Goal: Transaction & Acquisition: Download file/media

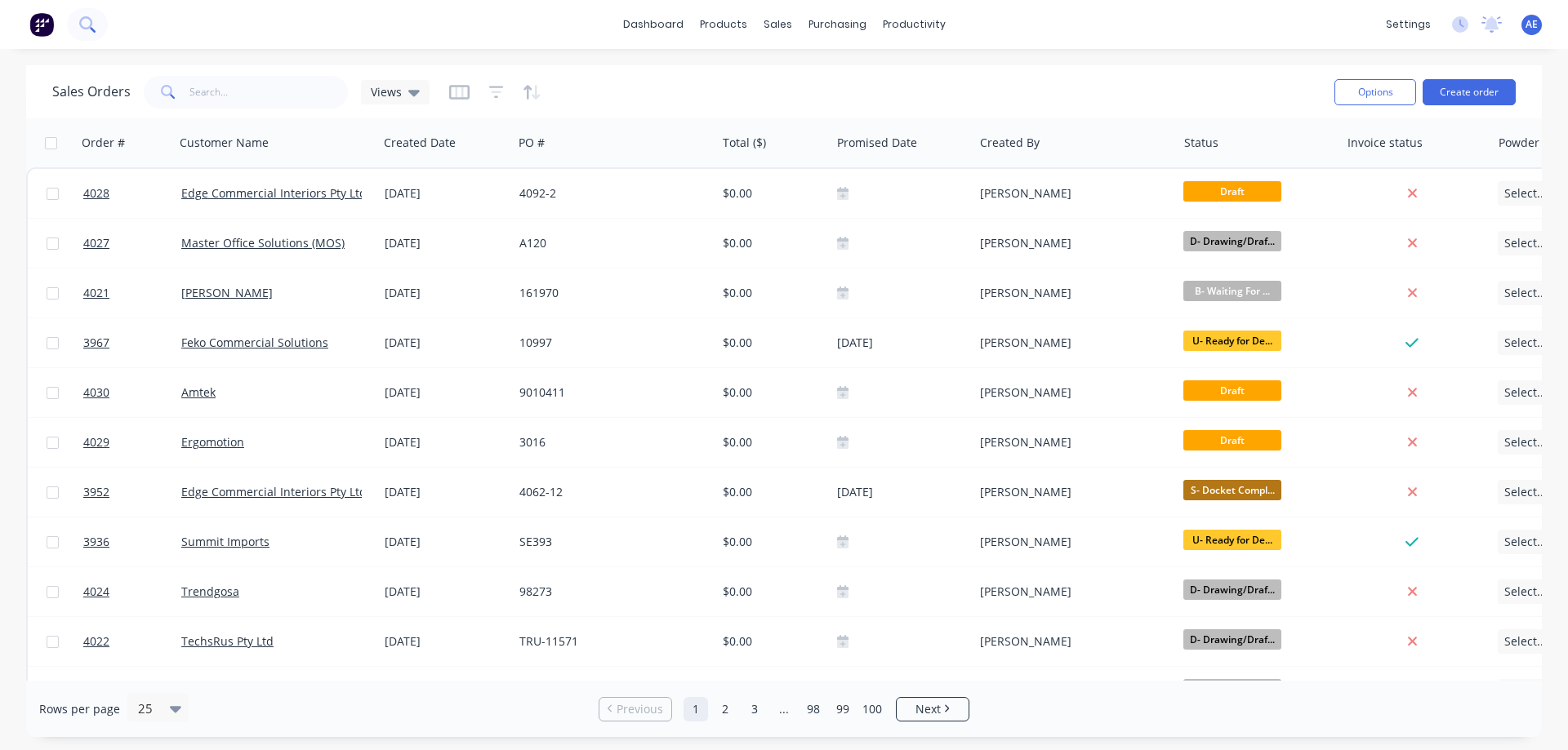
click at [88, 20] on icon at bounding box center [86, 24] width 16 height 16
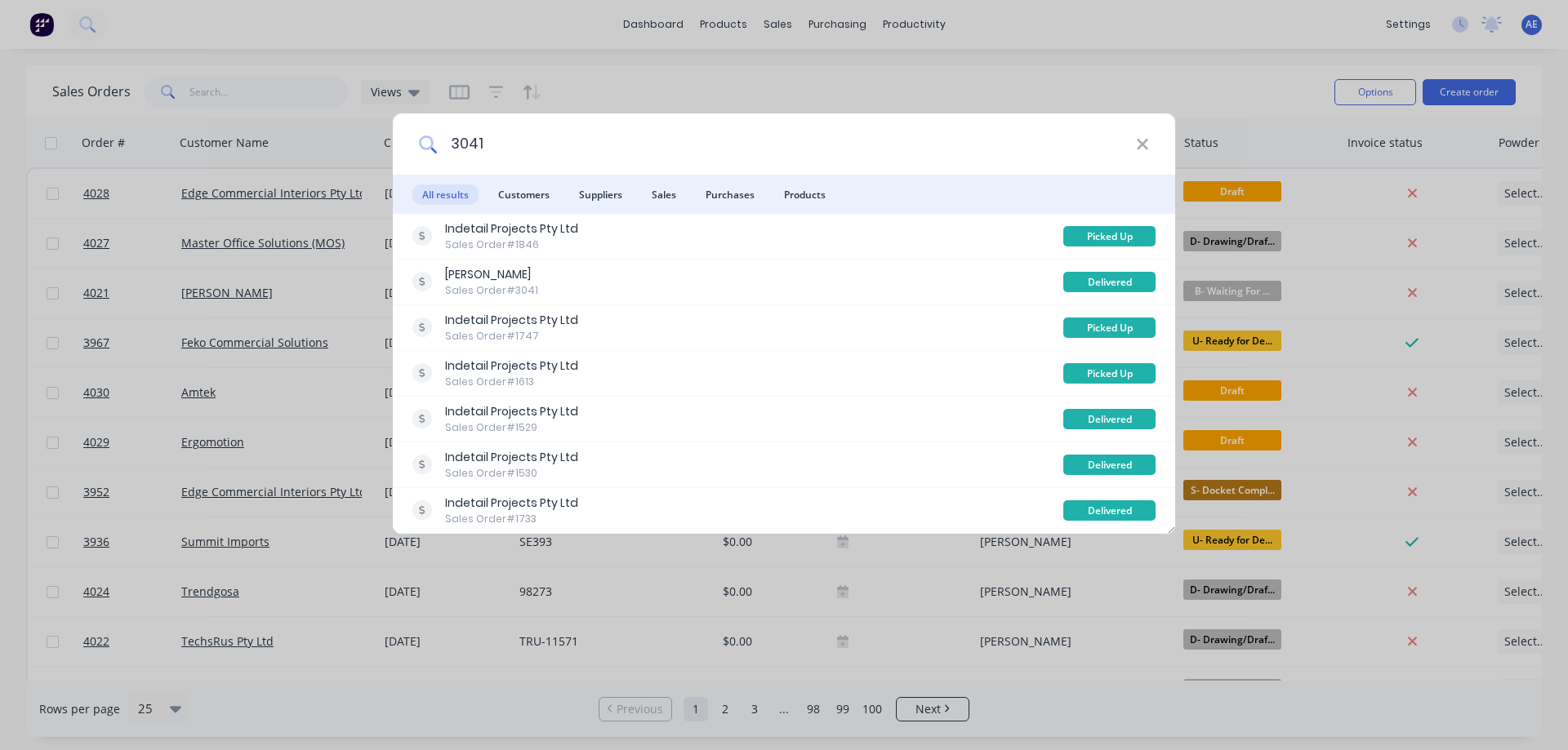
click at [489, 149] on input "3041" at bounding box center [786, 144] width 699 height 61
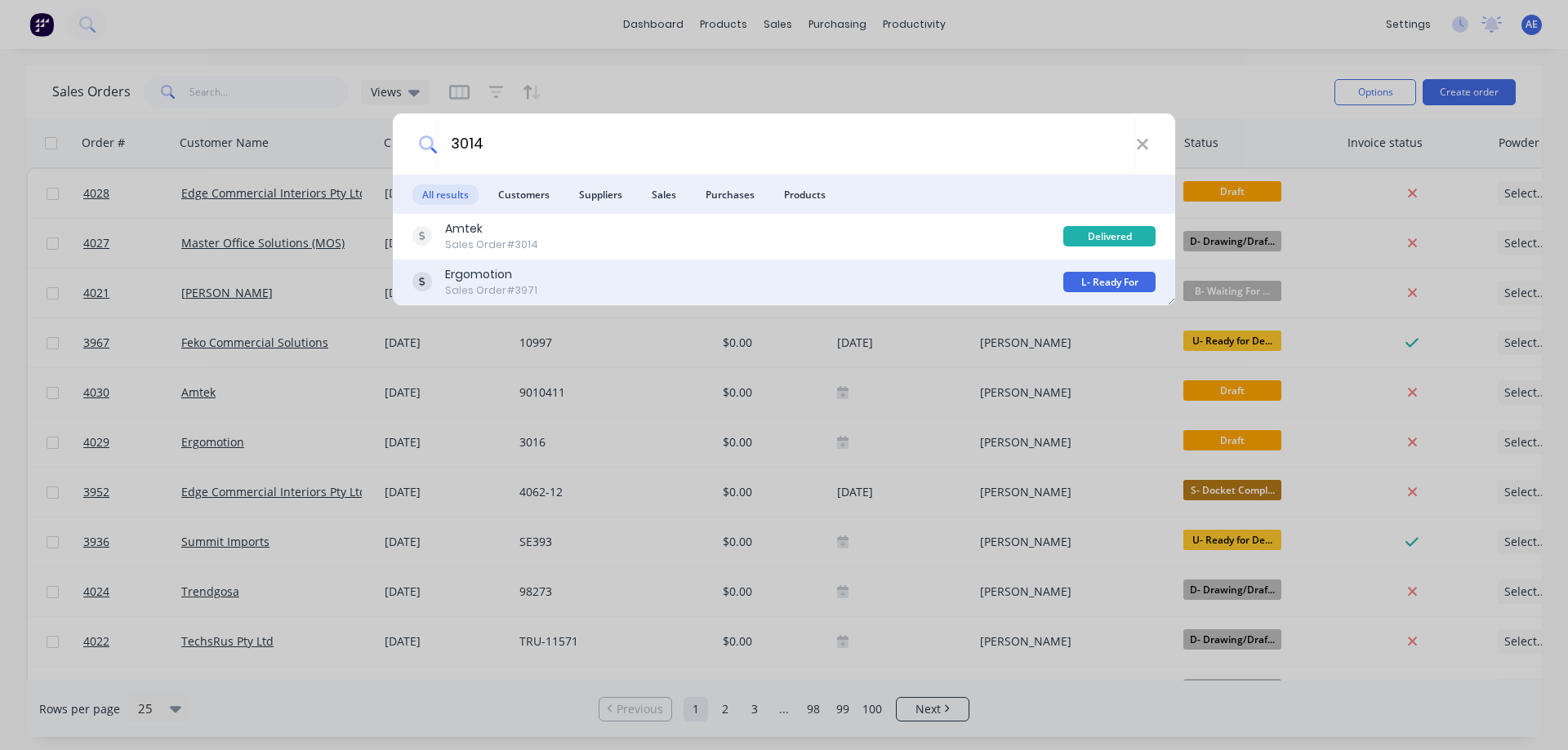
type input "3014"
click at [493, 281] on div "Ergomotion" at bounding box center [491, 274] width 92 height 17
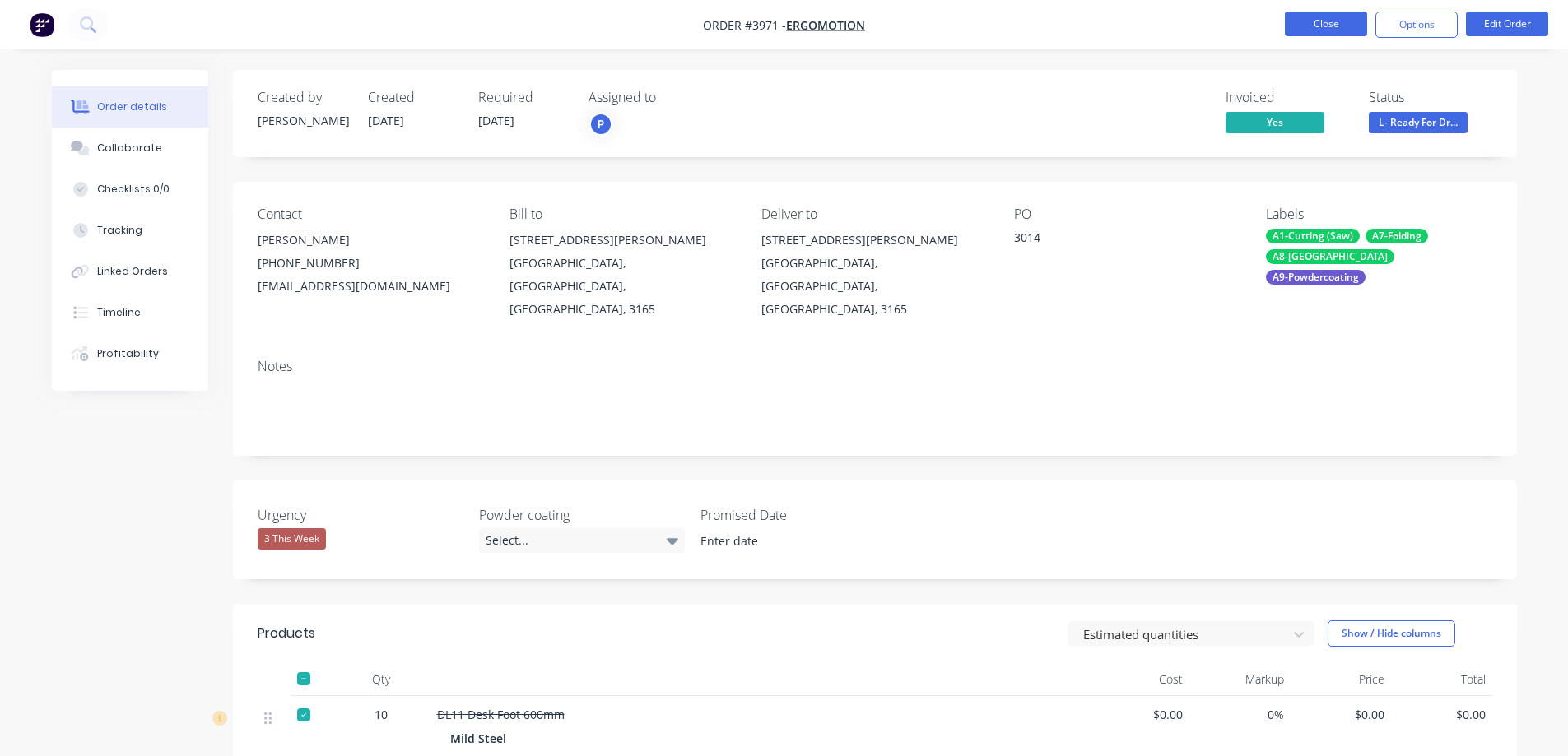
click at [1310, 26] on button "Close" at bounding box center [1326, 24] width 82 height 25
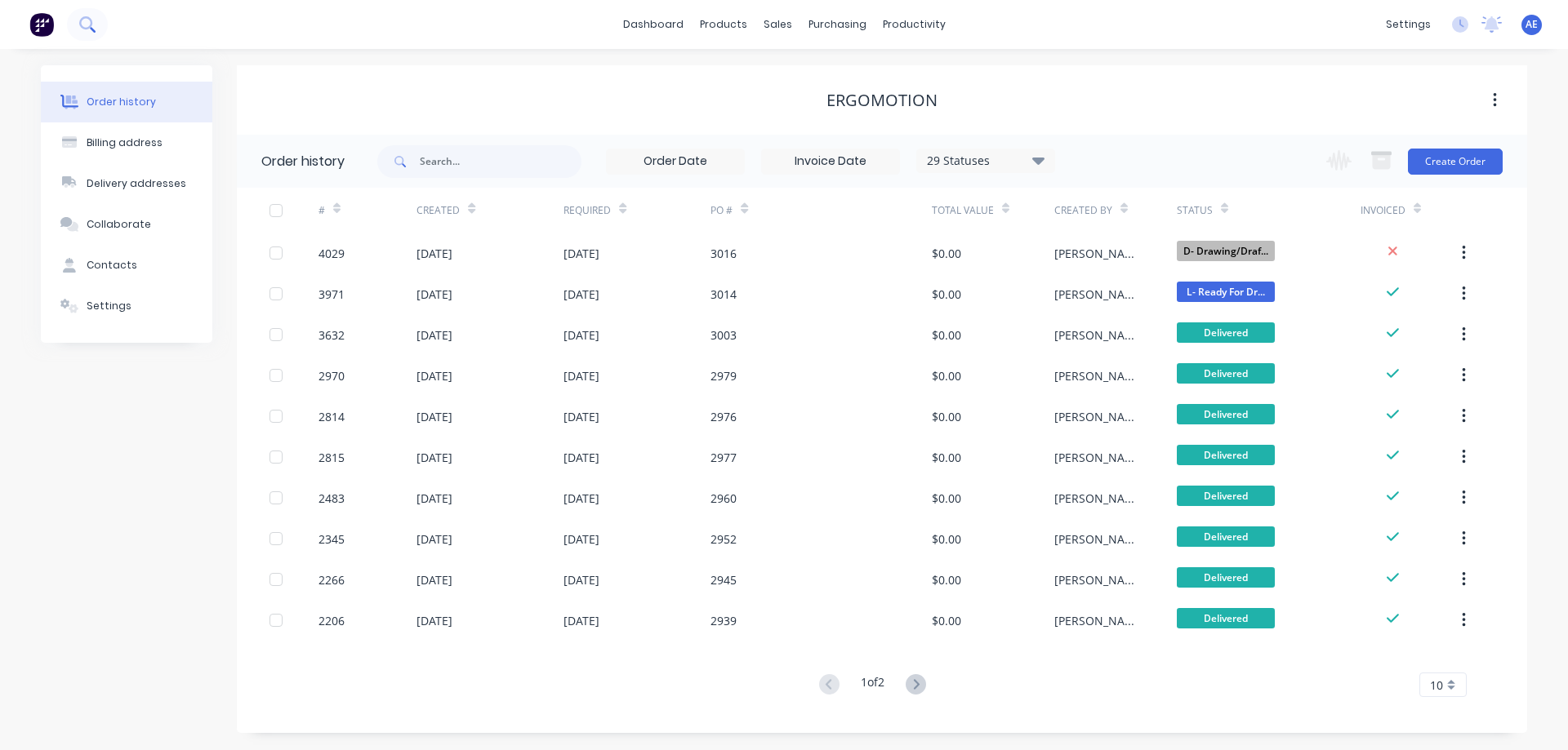
click at [91, 27] on icon at bounding box center [86, 24] width 16 height 16
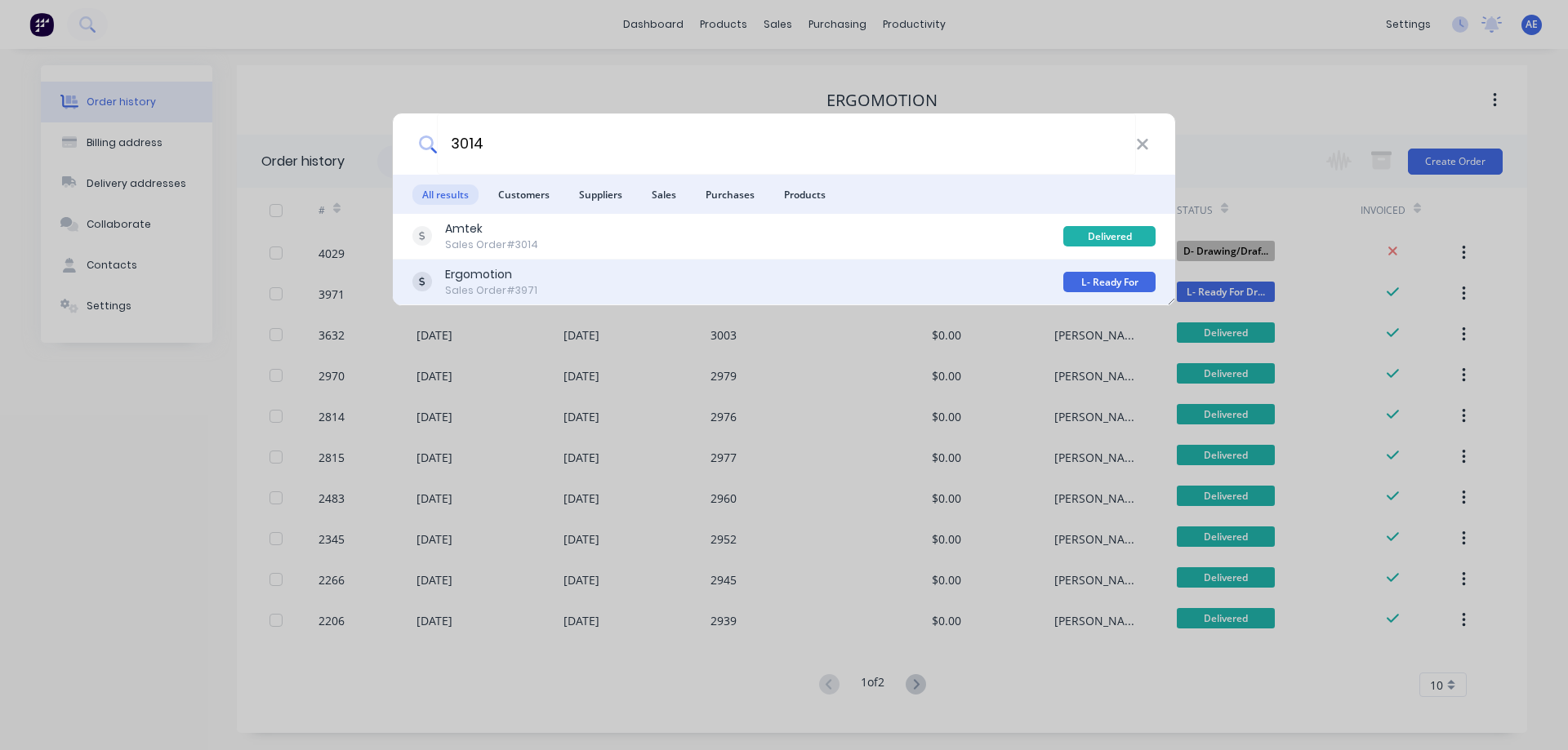
type input "3014"
click at [508, 280] on div "Ergomotion" at bounding box center [491, 274] width 92 height 17
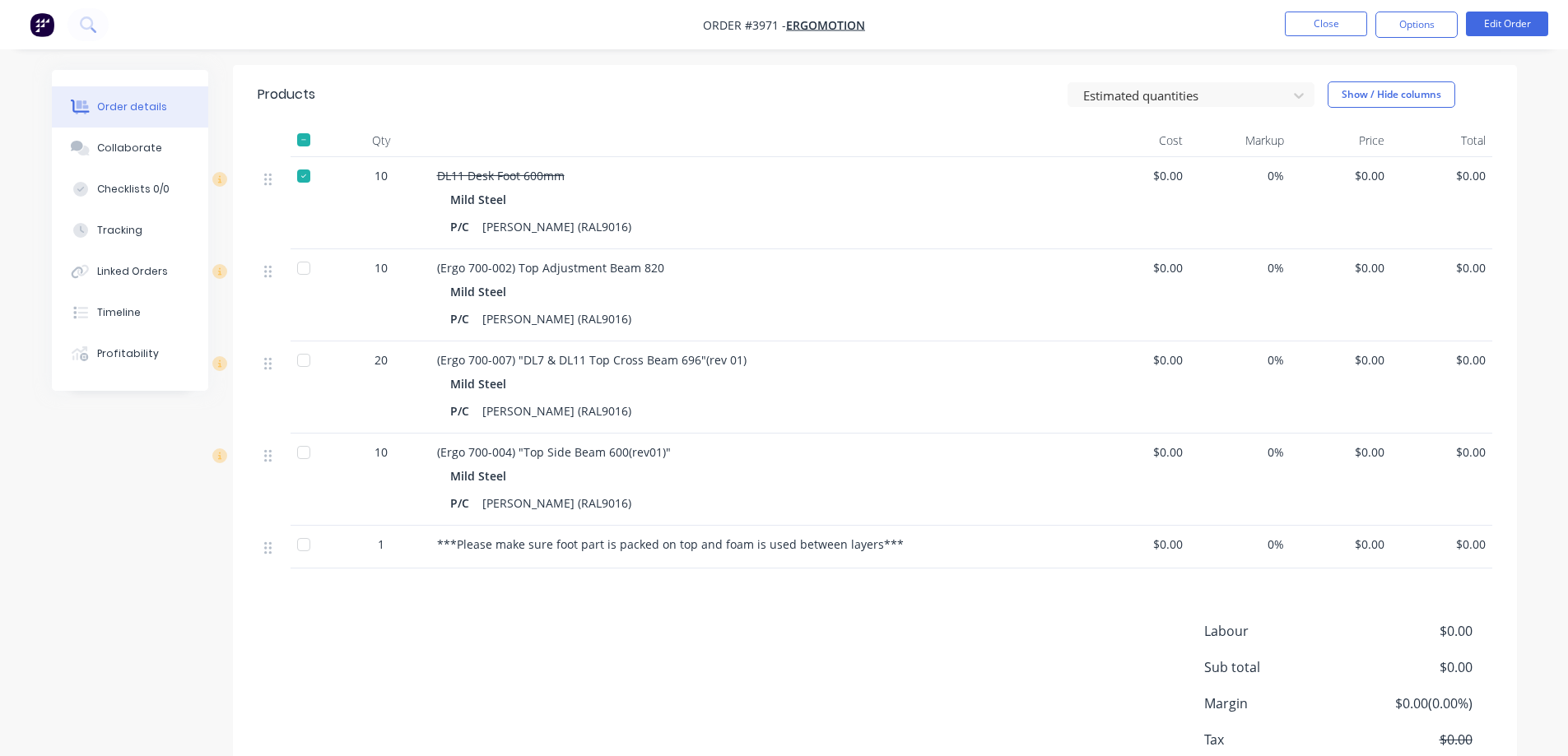
scroll to position [456, 0]
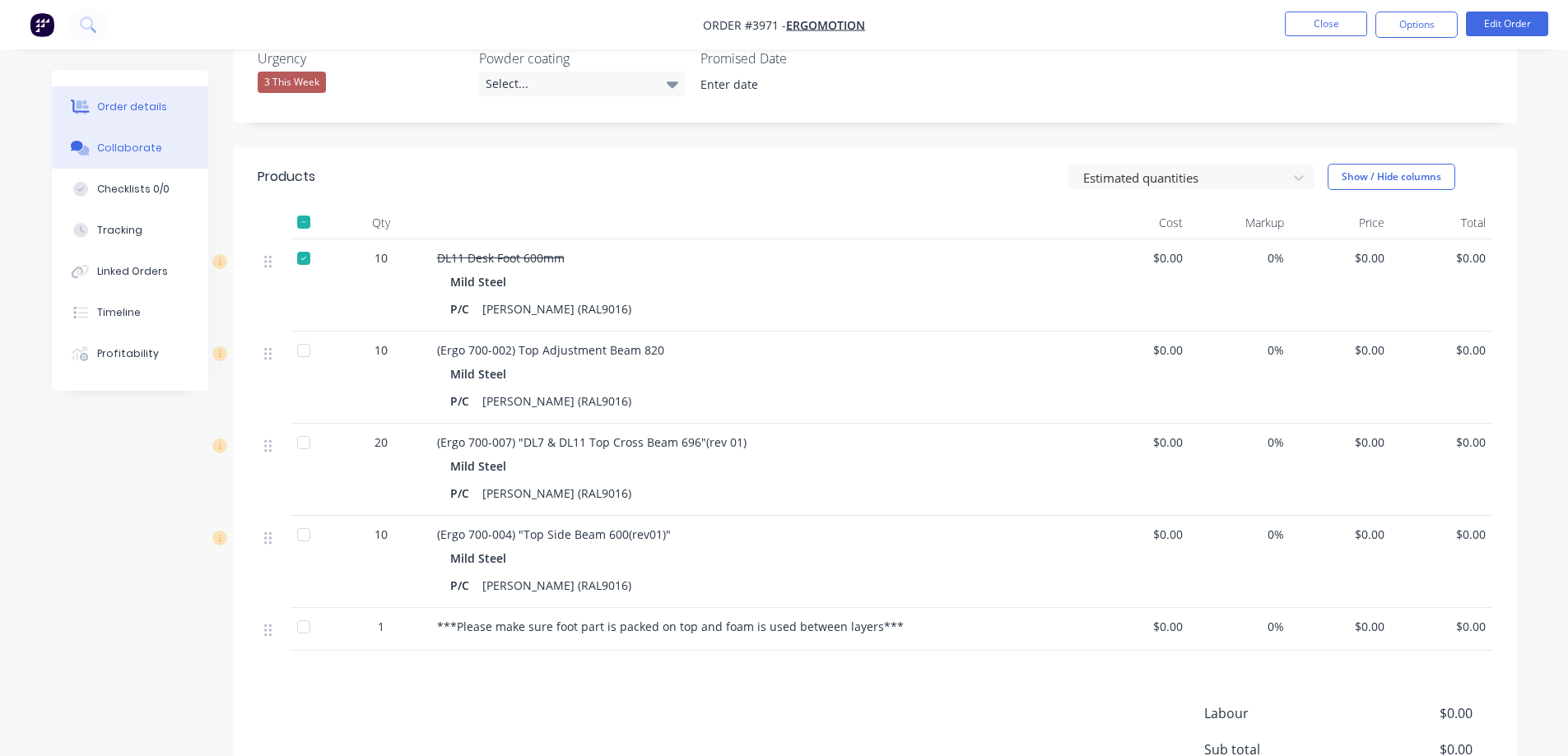
click at [138, 153] on div "Collaborate" at bounding box center [129, 149] width 65 height 15
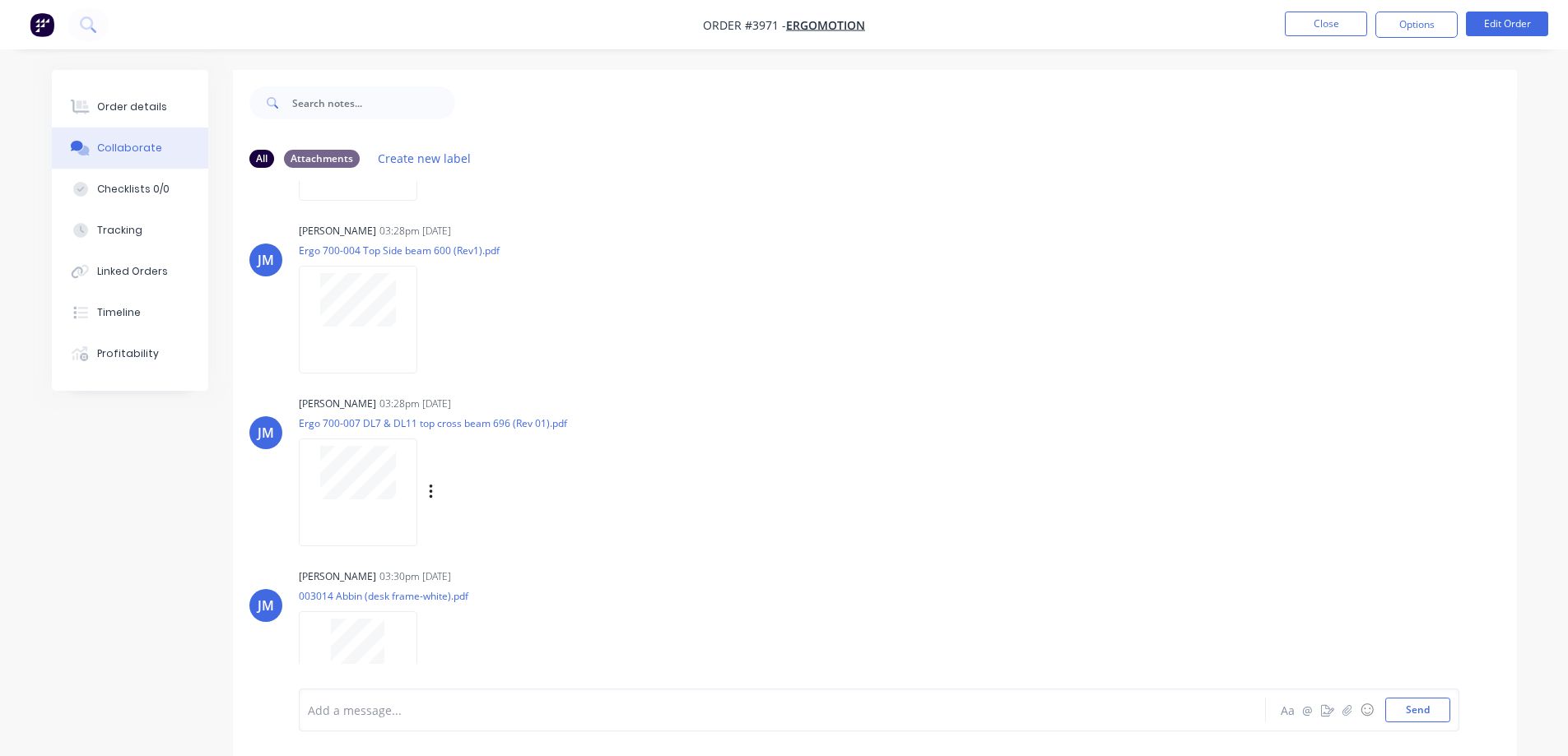
scroll to position [455, 0]
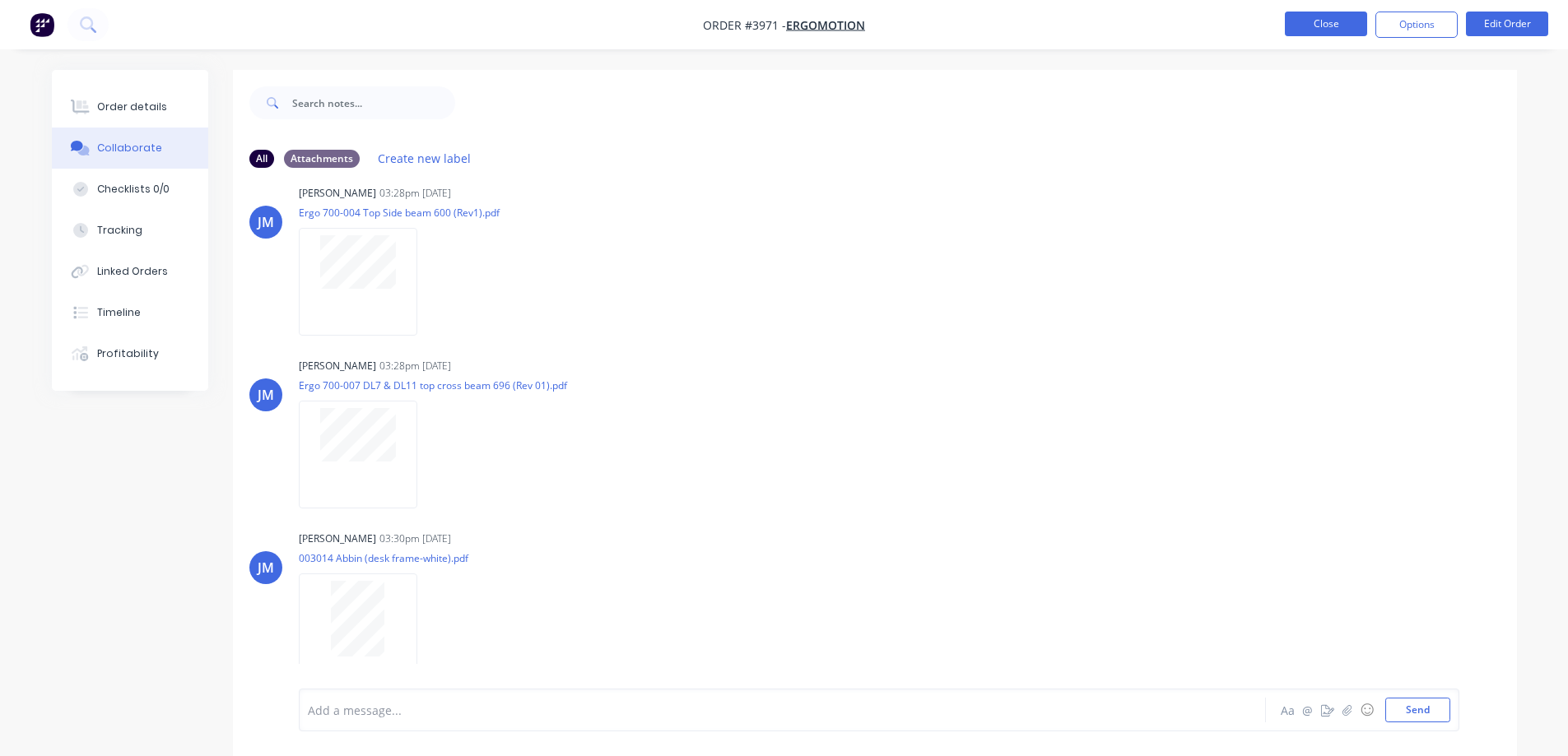
click at [1326, 21] on button "Close" at bounding box center [1326, 24] width 82 height 25
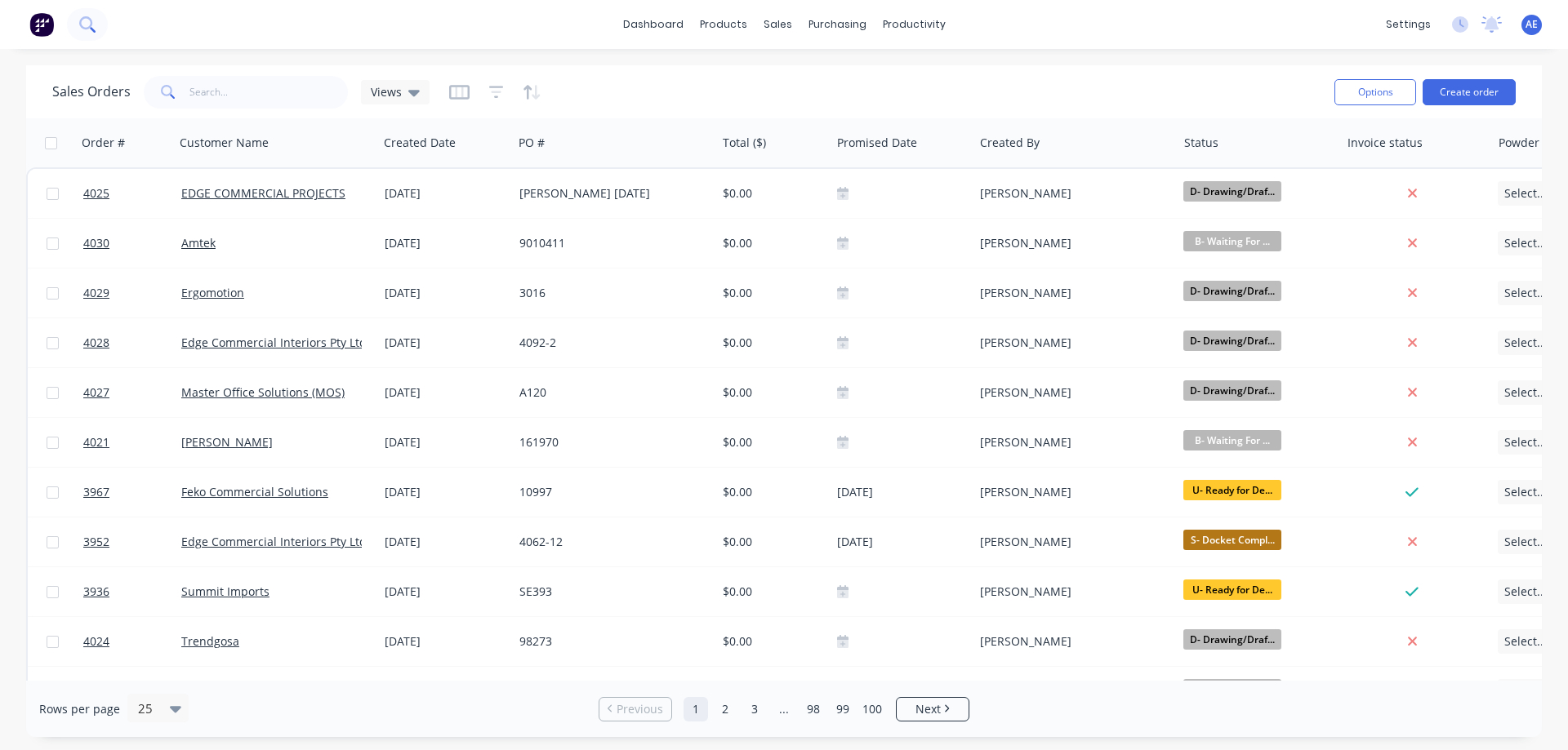
click at [89, 24] on icon at bounding box center [86, 24] width 16 height 16
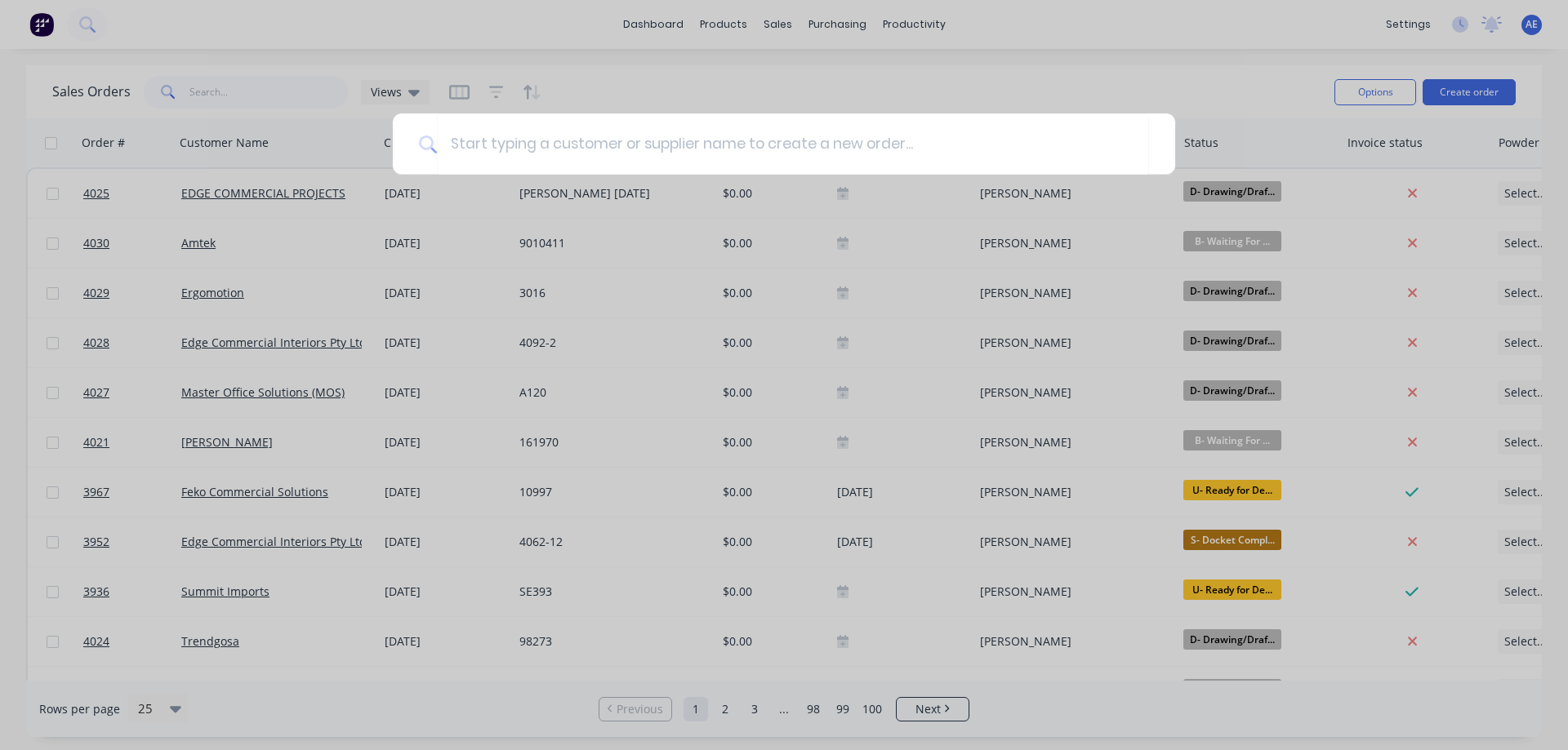
drag, startPoint x: 1118, startPoint y: 81, endPoint x: 1286, endPoint y: 3, distance: 185.2
click at [1118, 81] on div at bounding box center [784, 375] width 1568 height 750
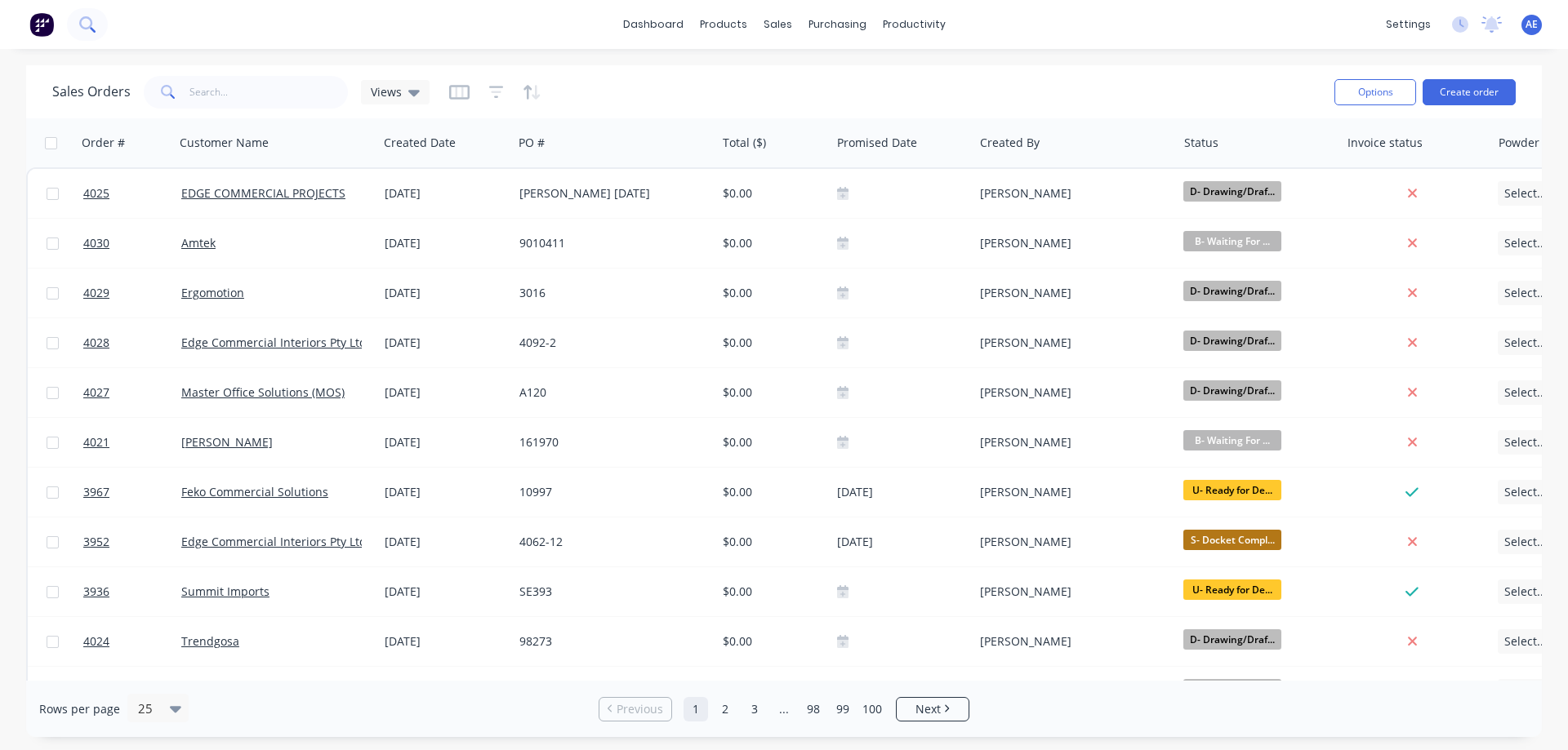
click at [83, 19] on icon at bounding box center [86, 23] width 13 height 13
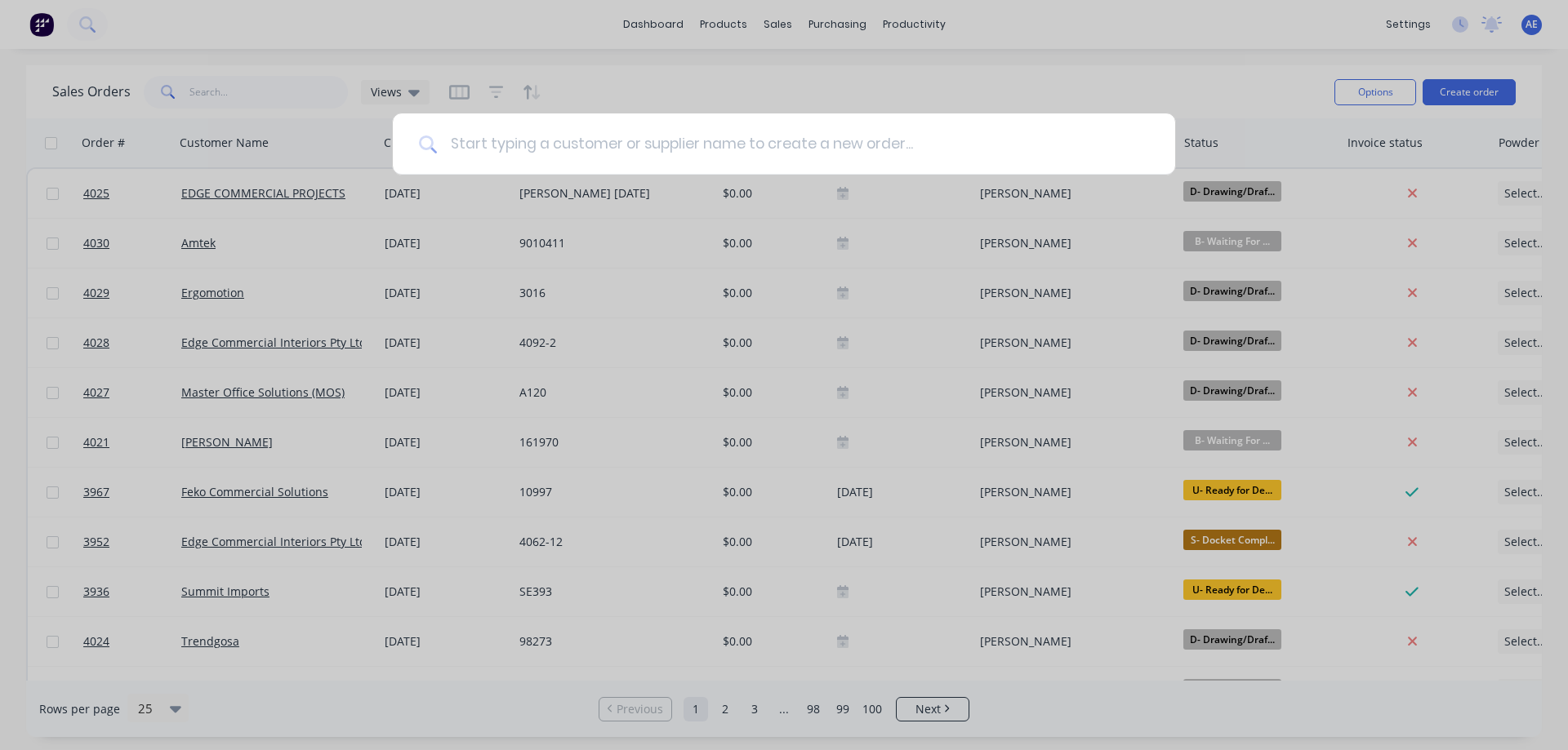
click at [461, 141] on input at bounding box center [793, 144] width 712 height 61
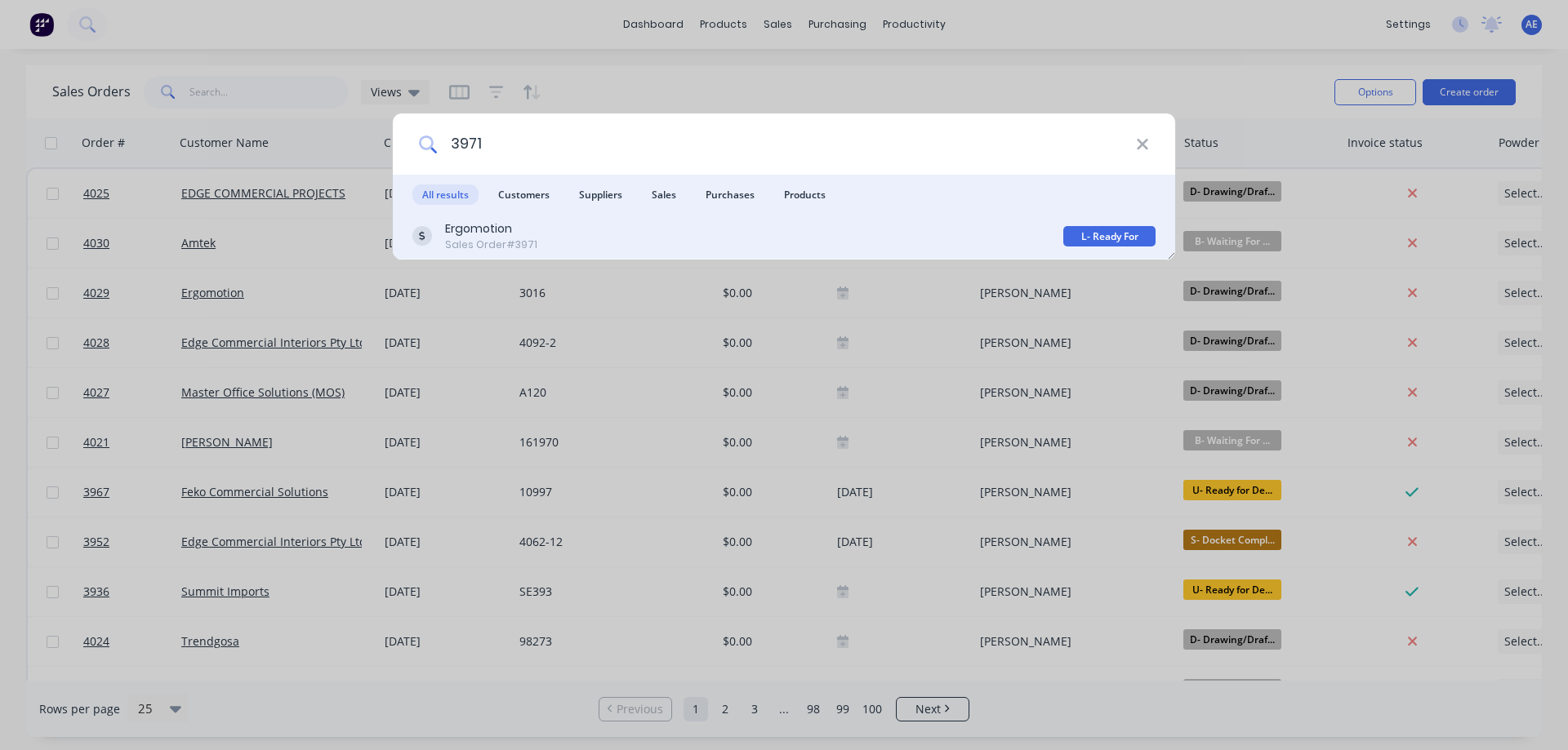
type input "3971"
click at [479, 239] on div "Sales Order #3971" at bounding box center [491, 245] width 92 height 15
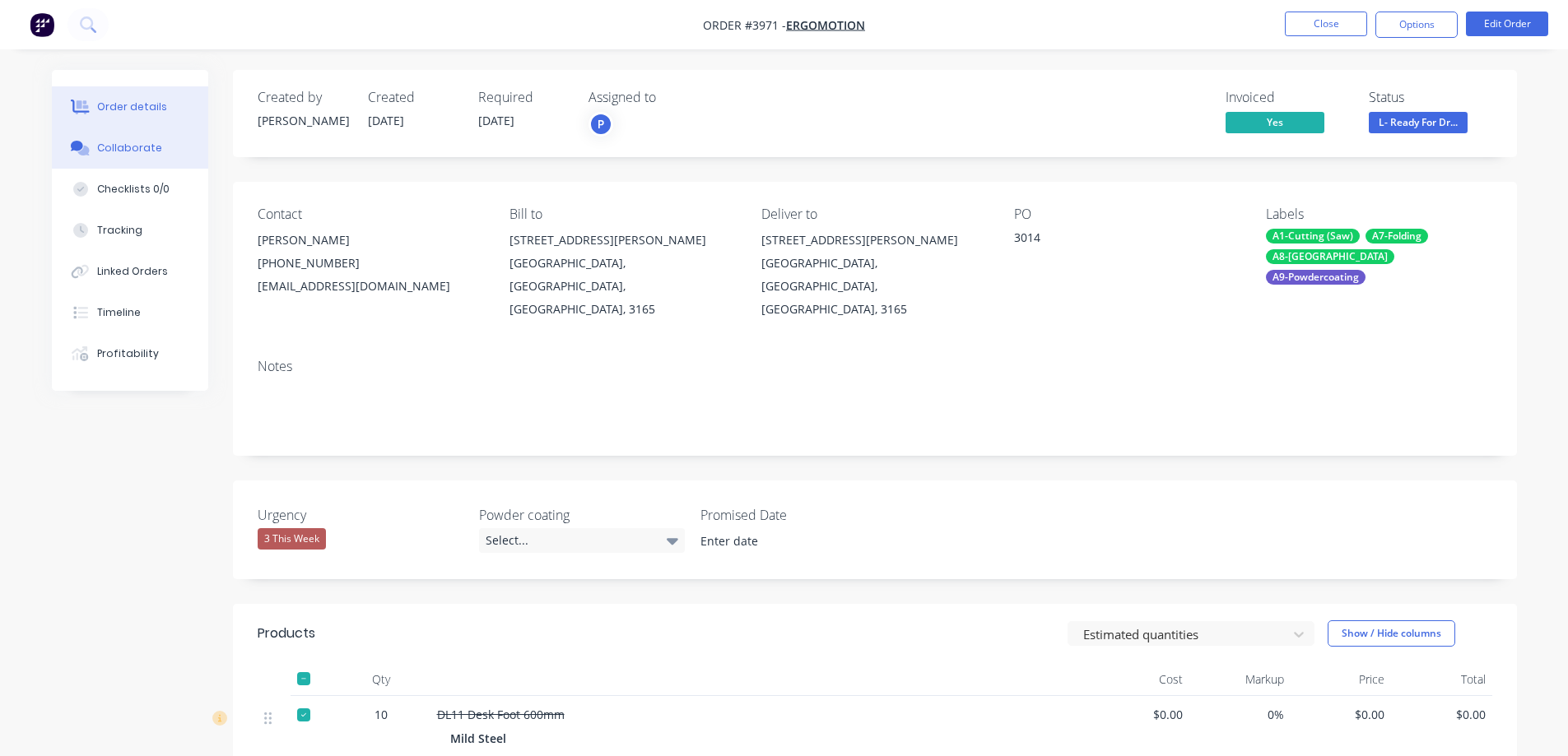
click at [149, 144] on div "Collaborate" at bounding box center [129, 149] width 65 height 15
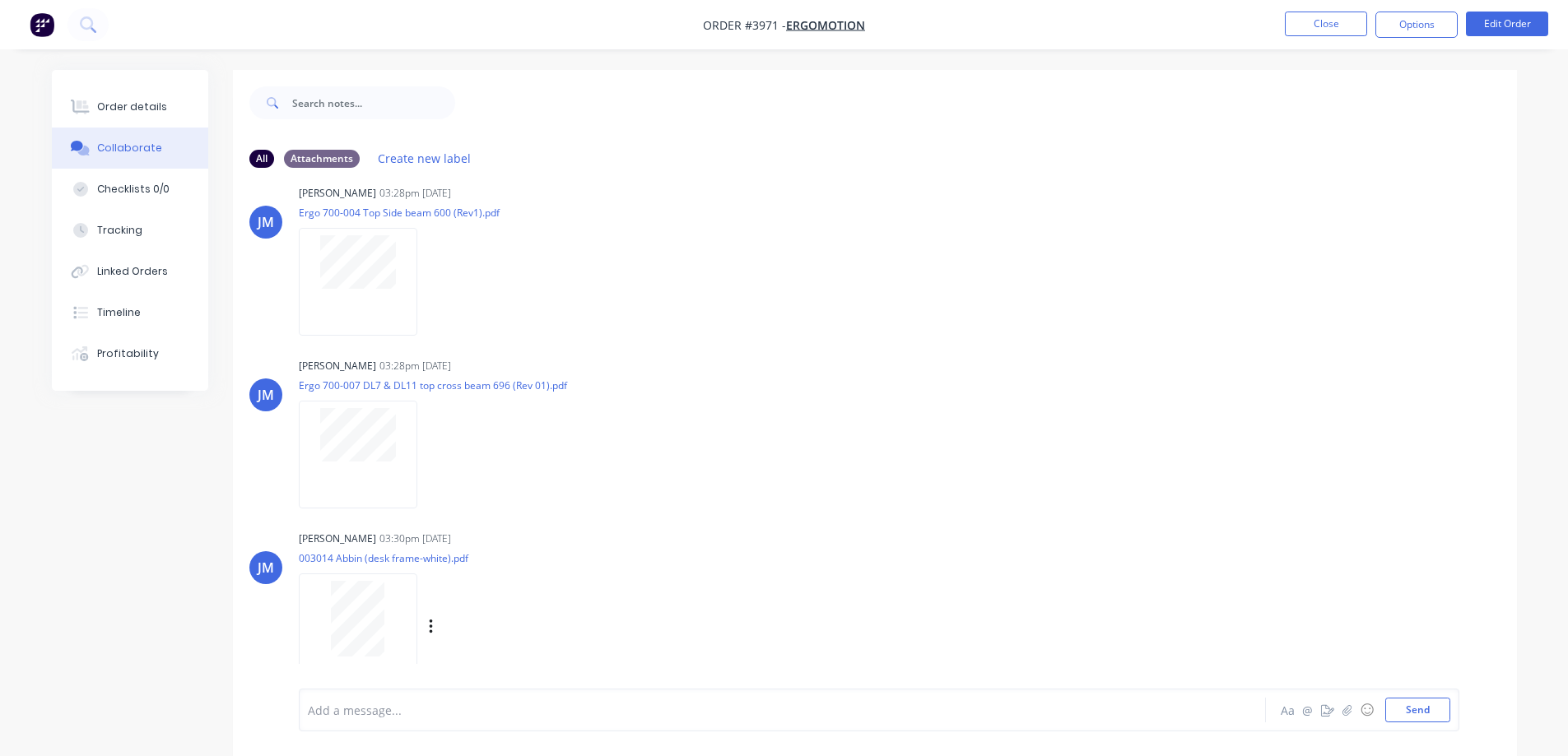
scroll to position [455, 0]
click at [403, 612] on div at bounding box center [358, 618] width 104 height 76
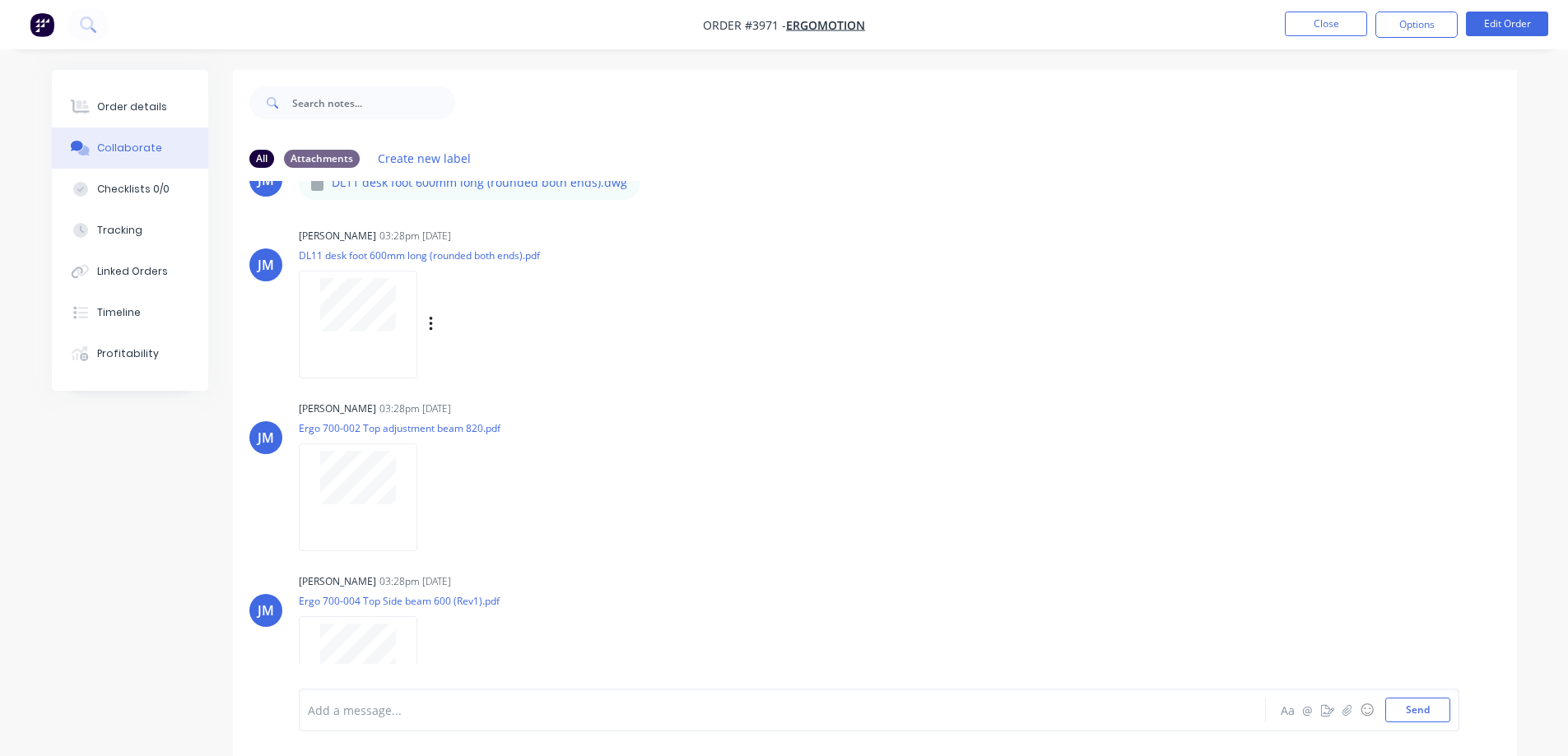
scroll to position [0, 0]
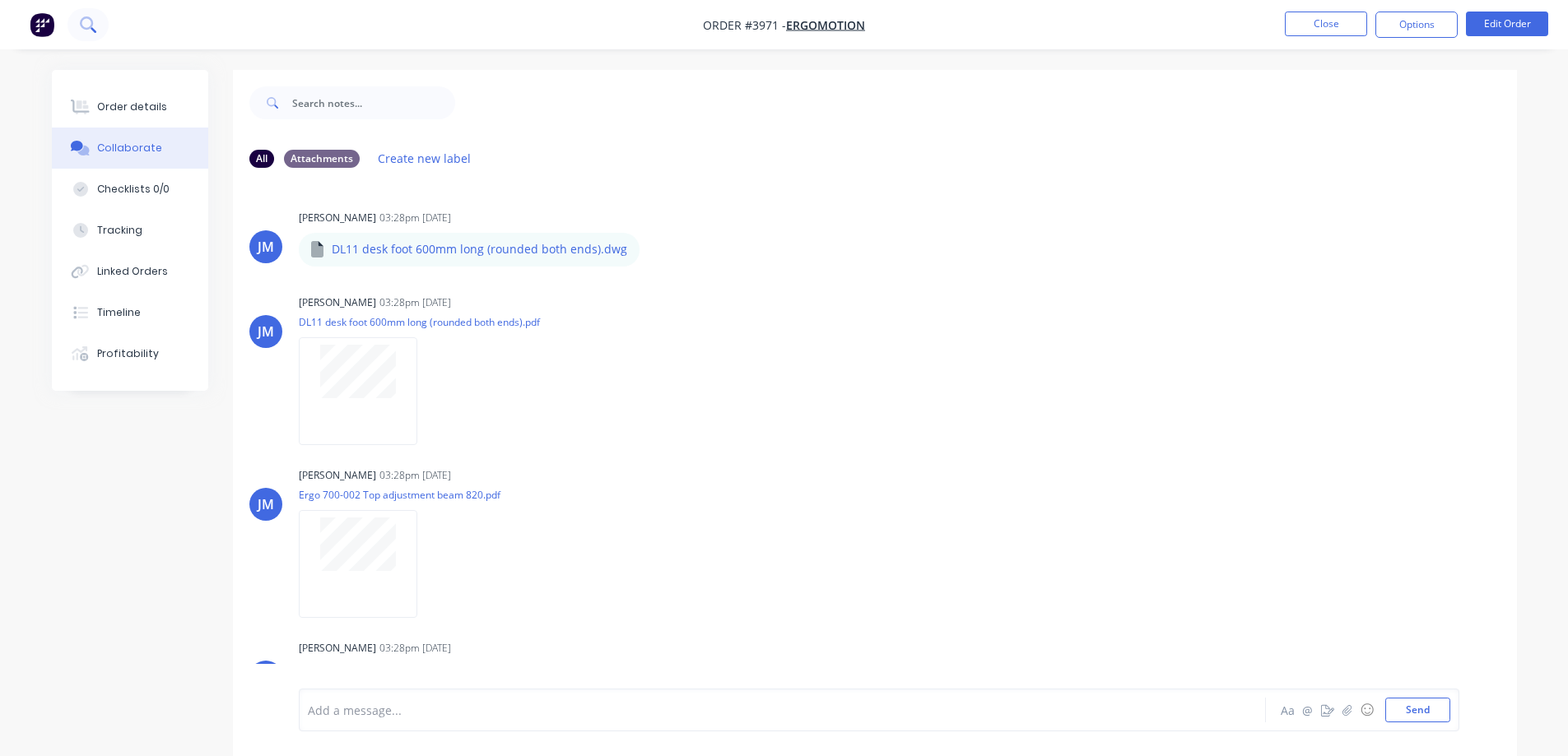
click at [96, 22] on button at bounding box center [88, 25] width 42 height 33
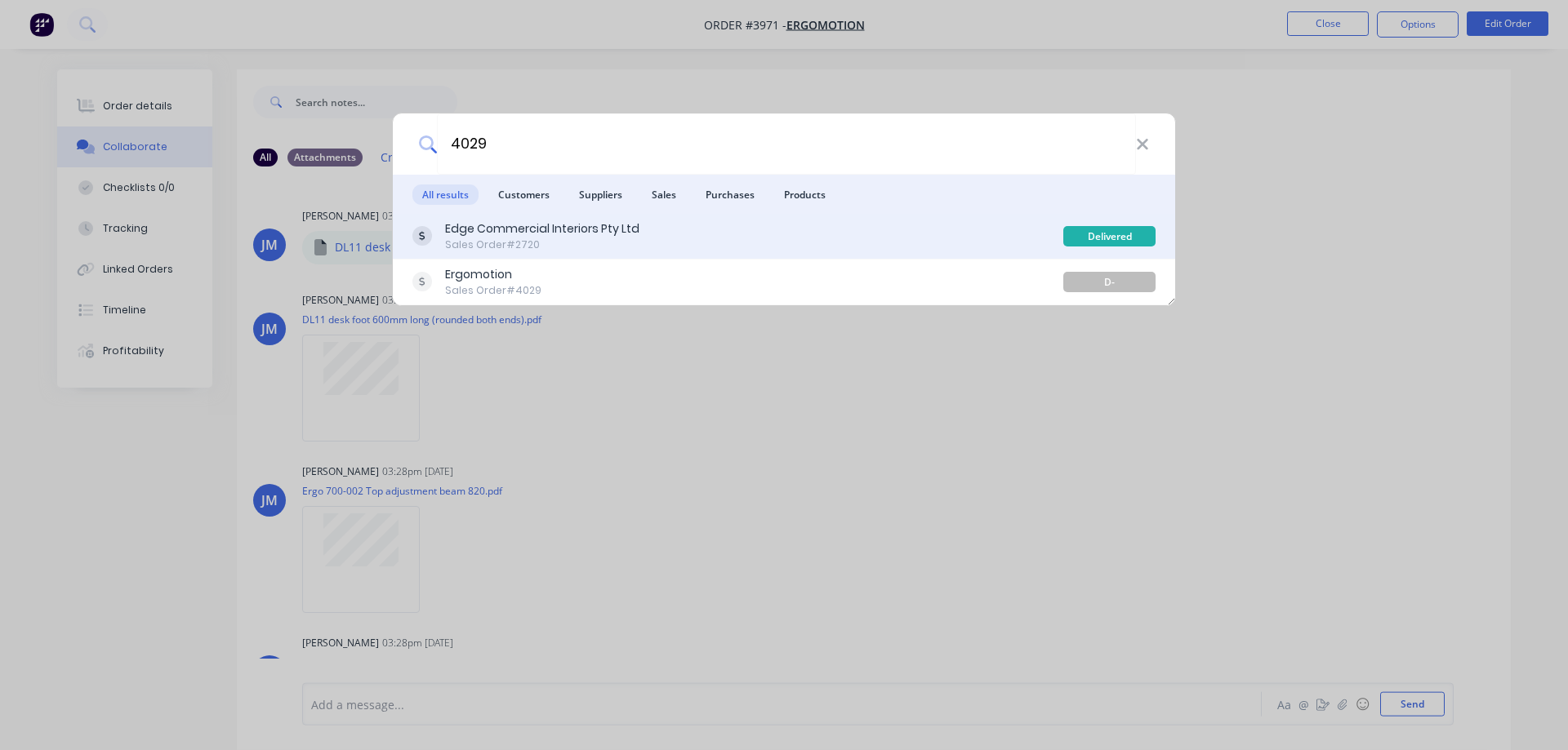
type input "4029"
click at [472, 229] on div "Edge Commercial Interiors Pty Ltd" at bounding box center [542, 229] width 194 height 17
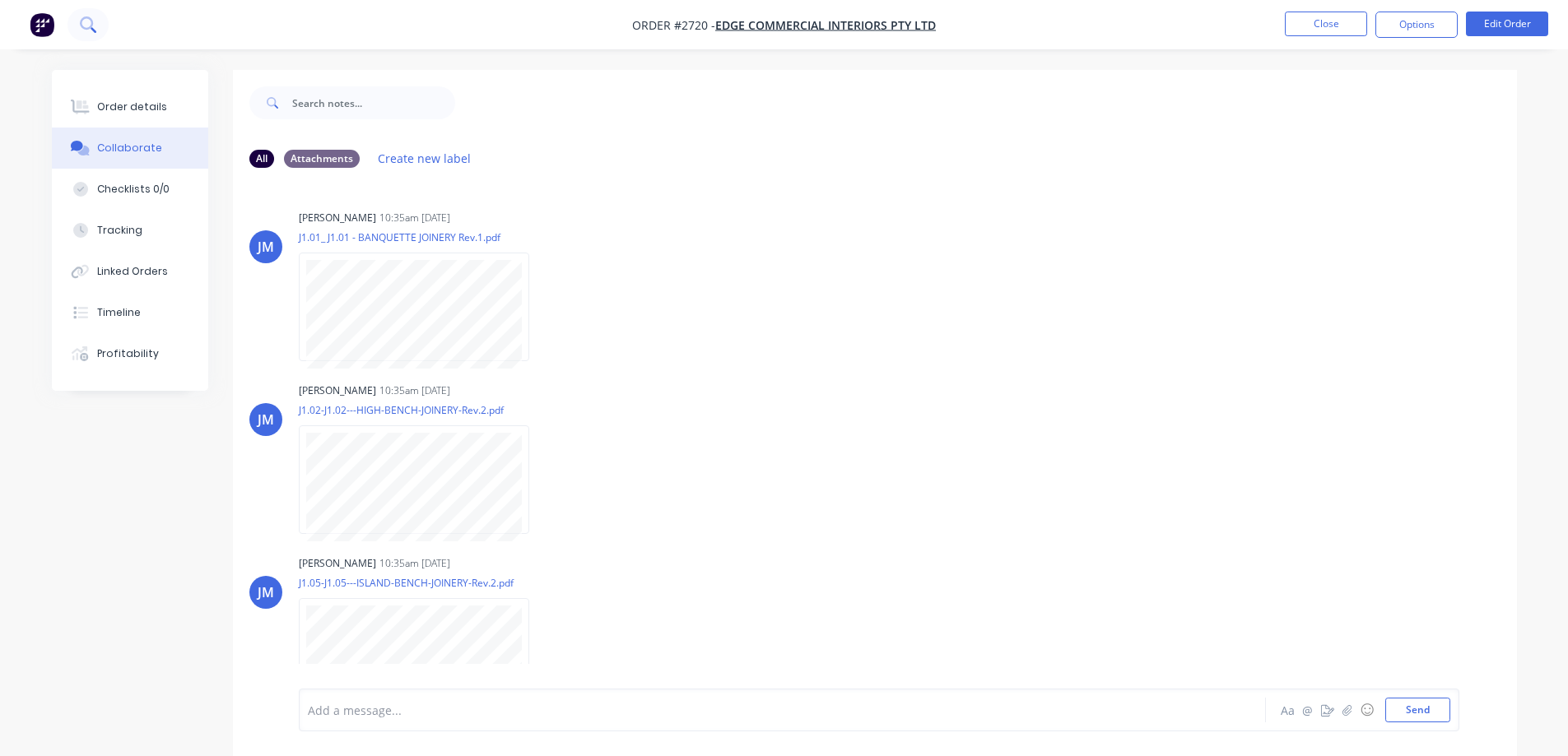
click at [95, 23] on icon at bounding box center [87, 24] width 16 height 16
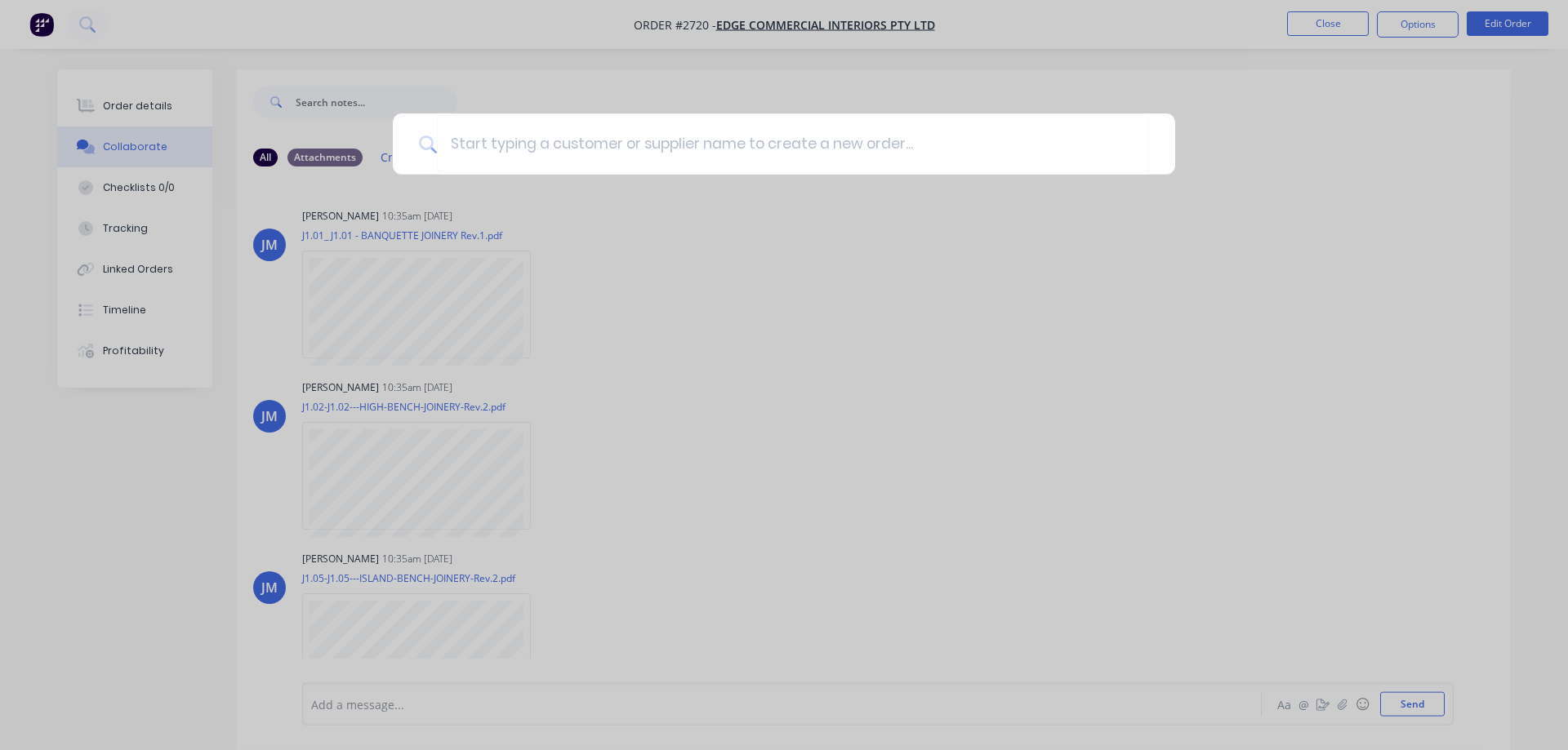
click at [1313, 16] on div at bounding box center [784, 375] width 1568 height 750
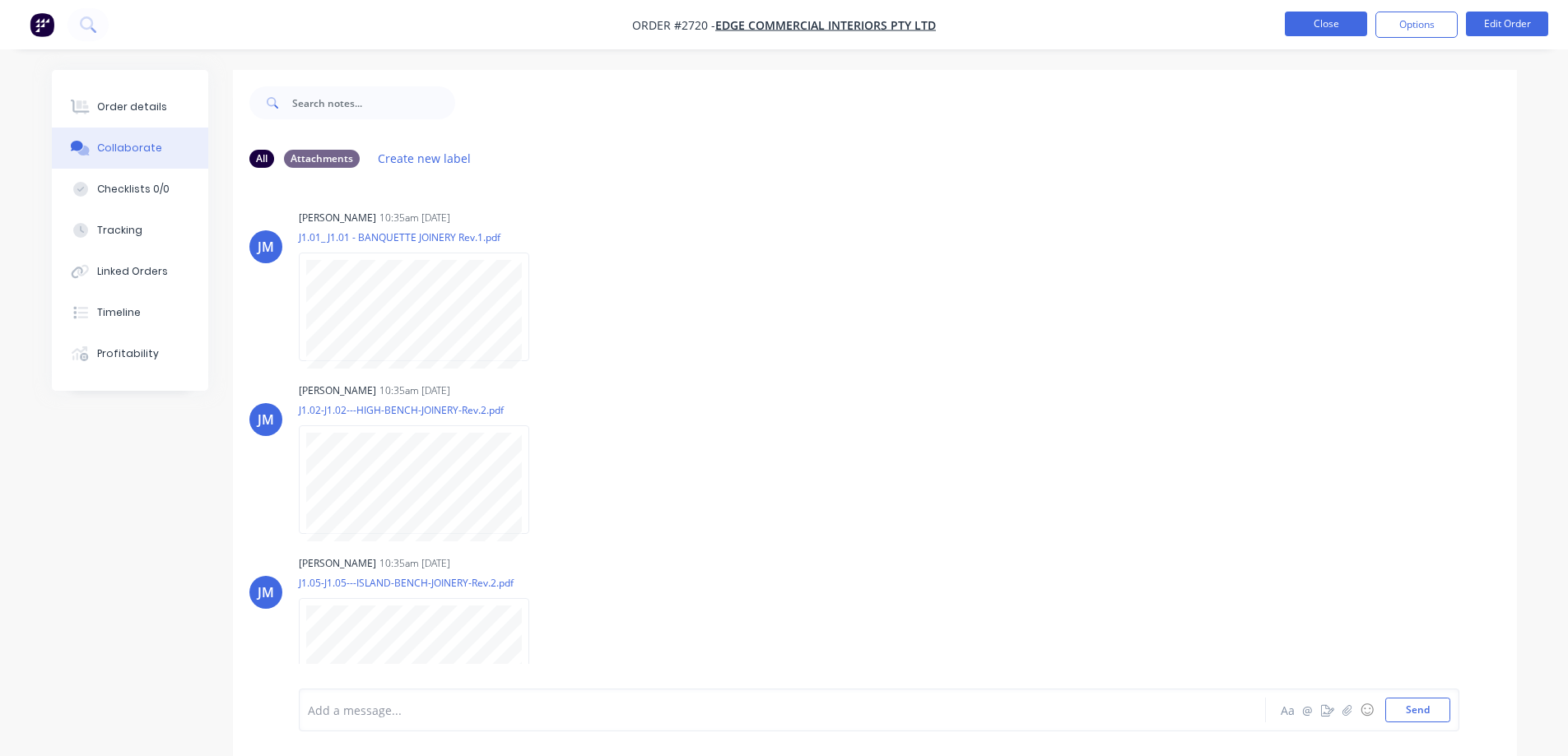
click at [1312, 20] on button "Close" at bounding box center [1326, 24] width 82 height 25
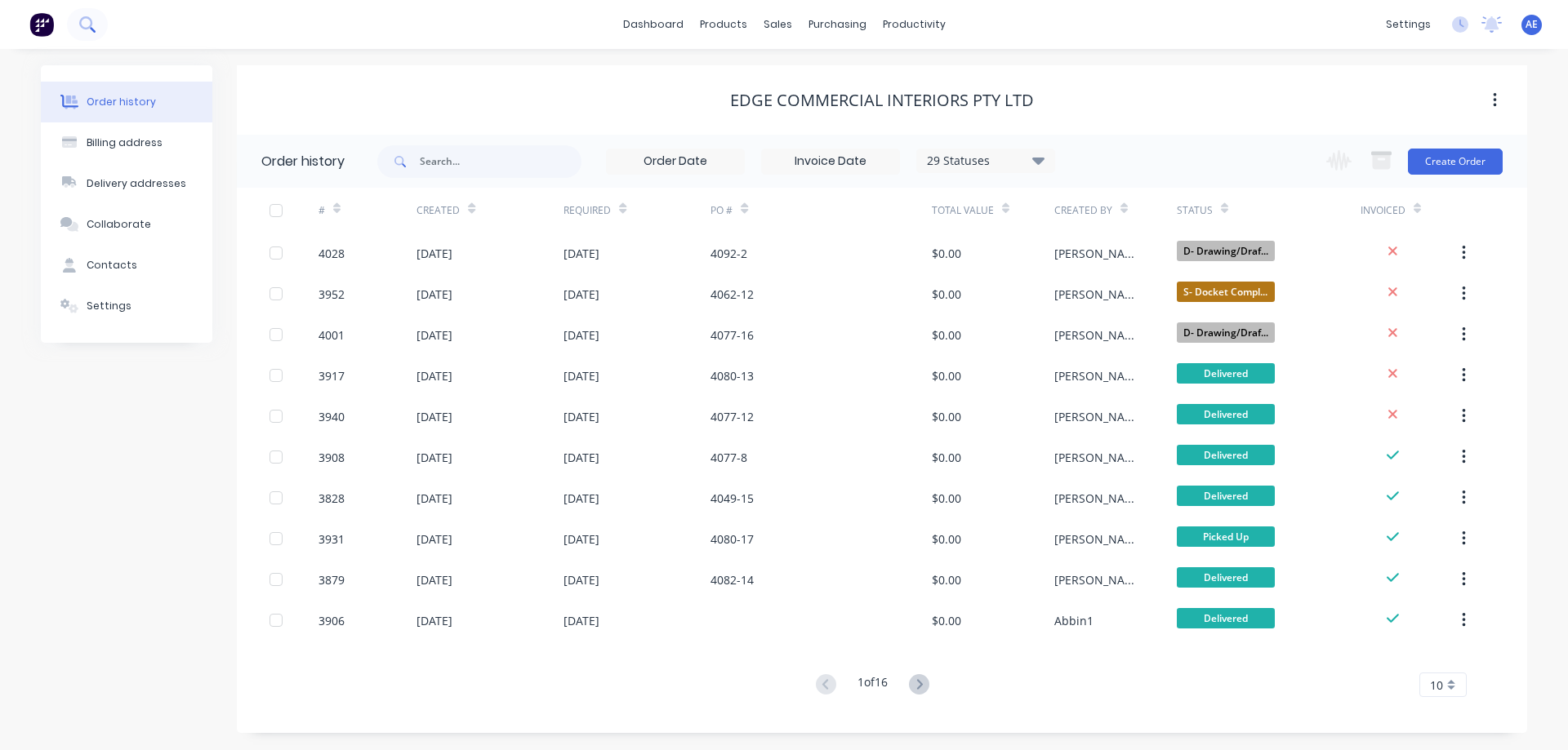
click at [91, 30] on icon at bounding box center [86, 24] width 16 height 16
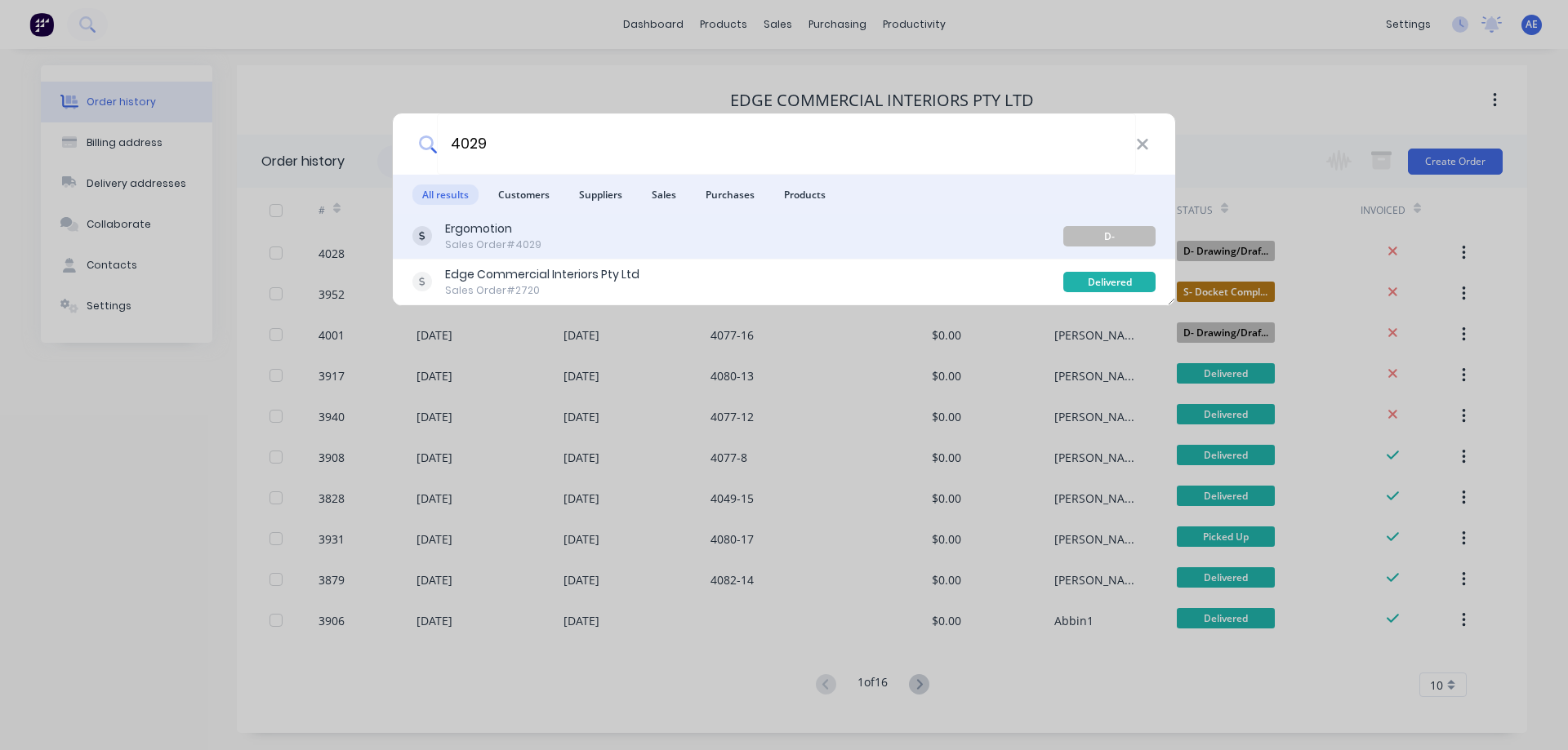
type input "4029"
click at [504, 240] on div "Sales Order #4029" at bounding box center [492, 245] width 96 height 15
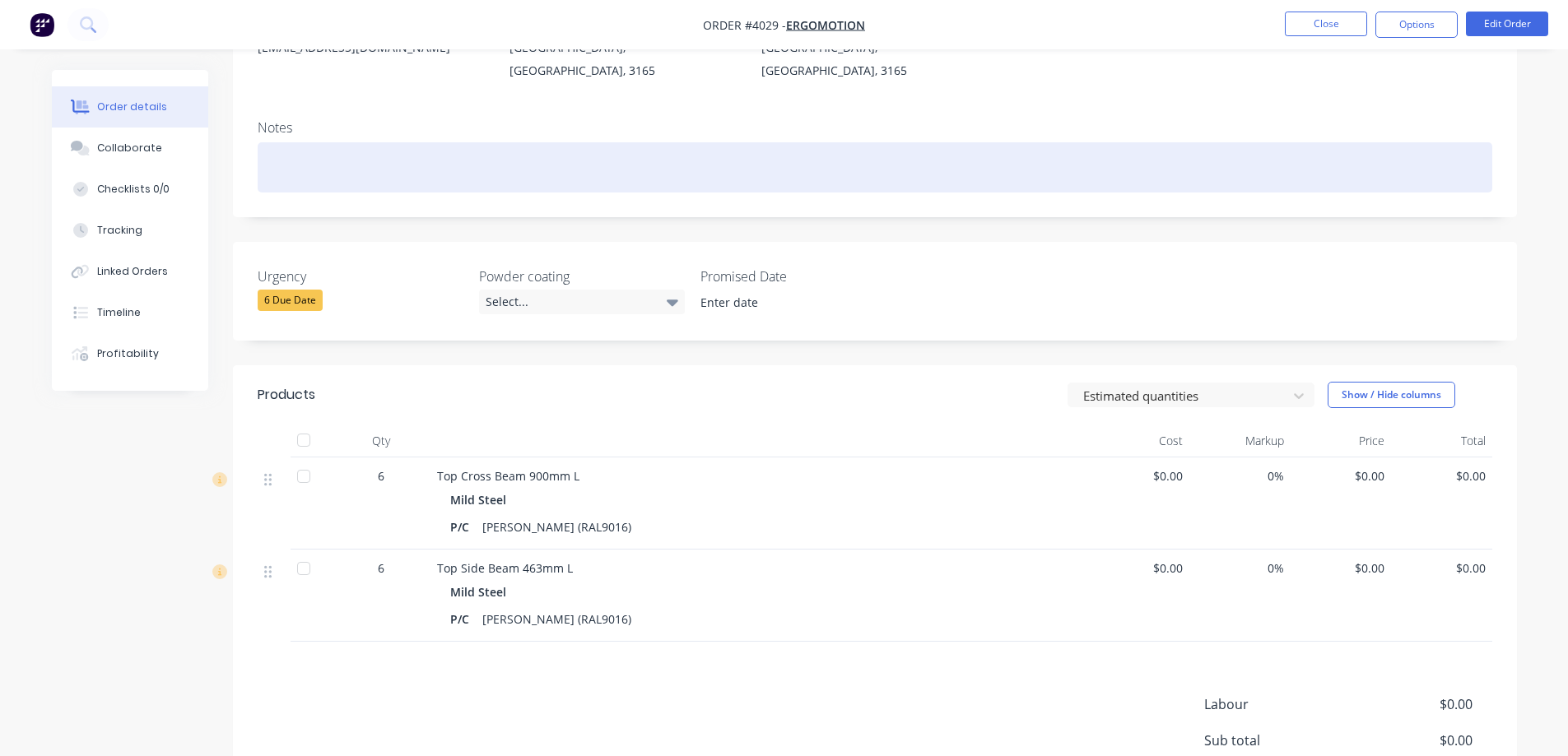
scroll to position [394, 0]
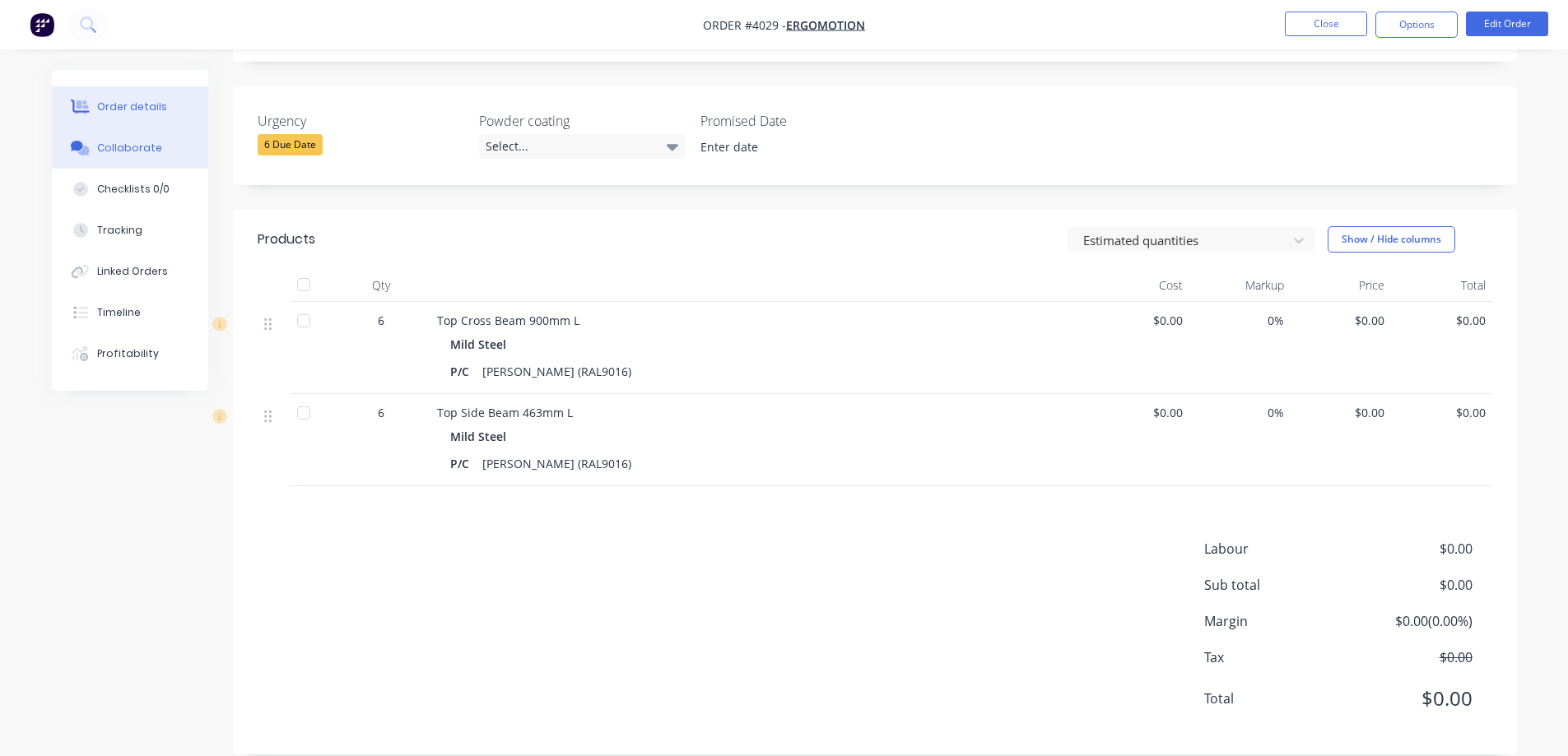
click at [132, 144] on div "Collaborate" at bounding box center [129, 149] width 65 height 15
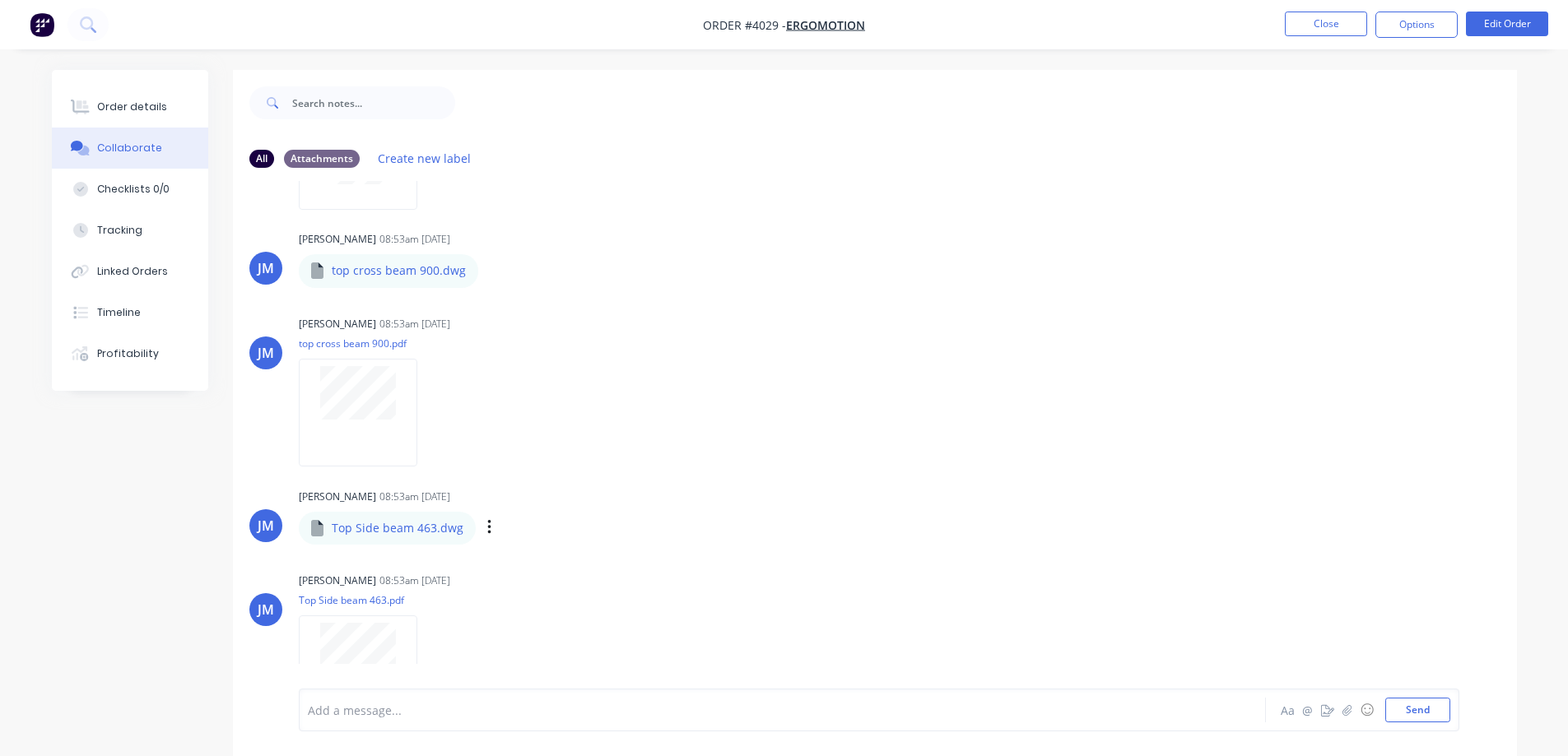
scroll to position [112, 0]
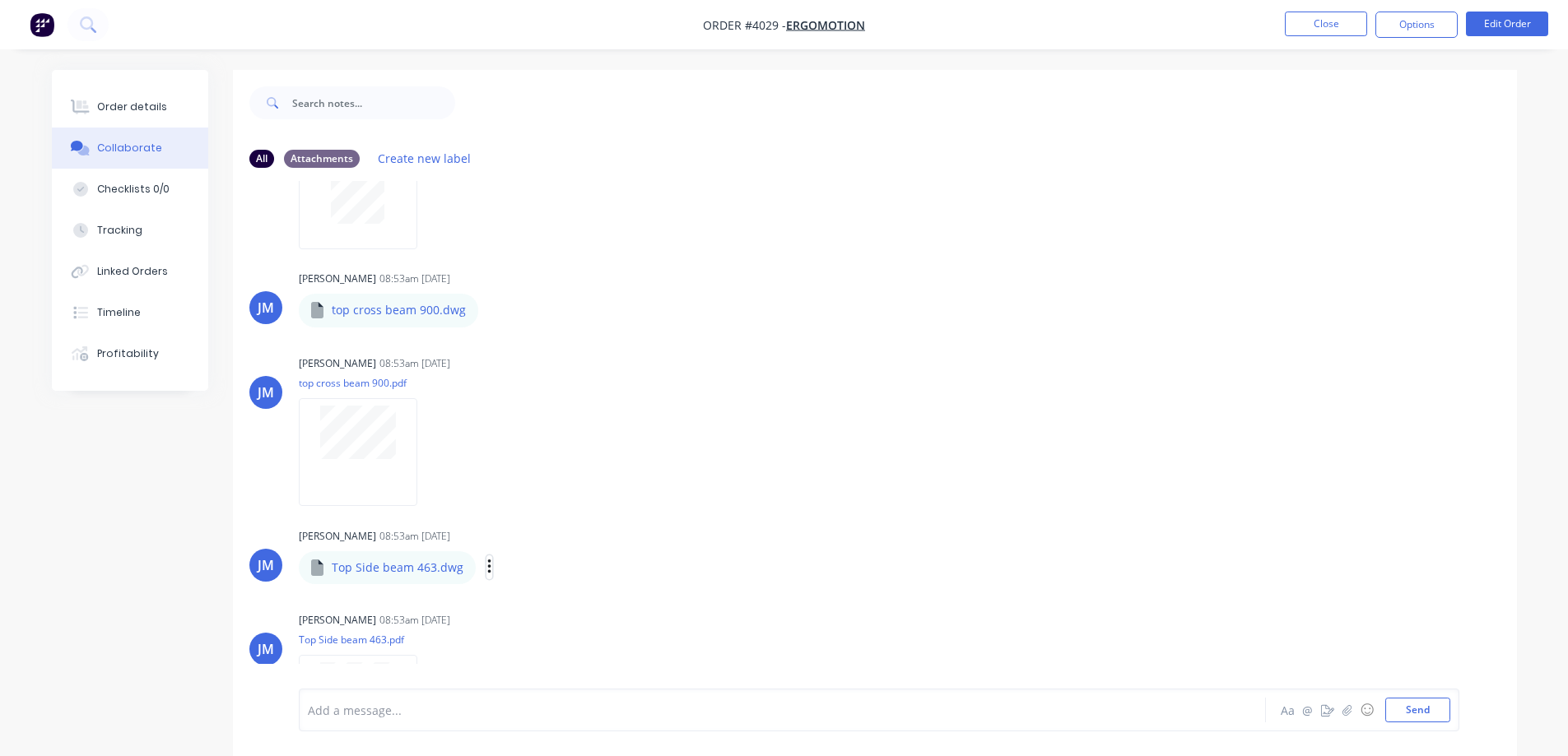
click at [487, 571] on icon "button" at bounding box center [490, 567] width 5 height 19
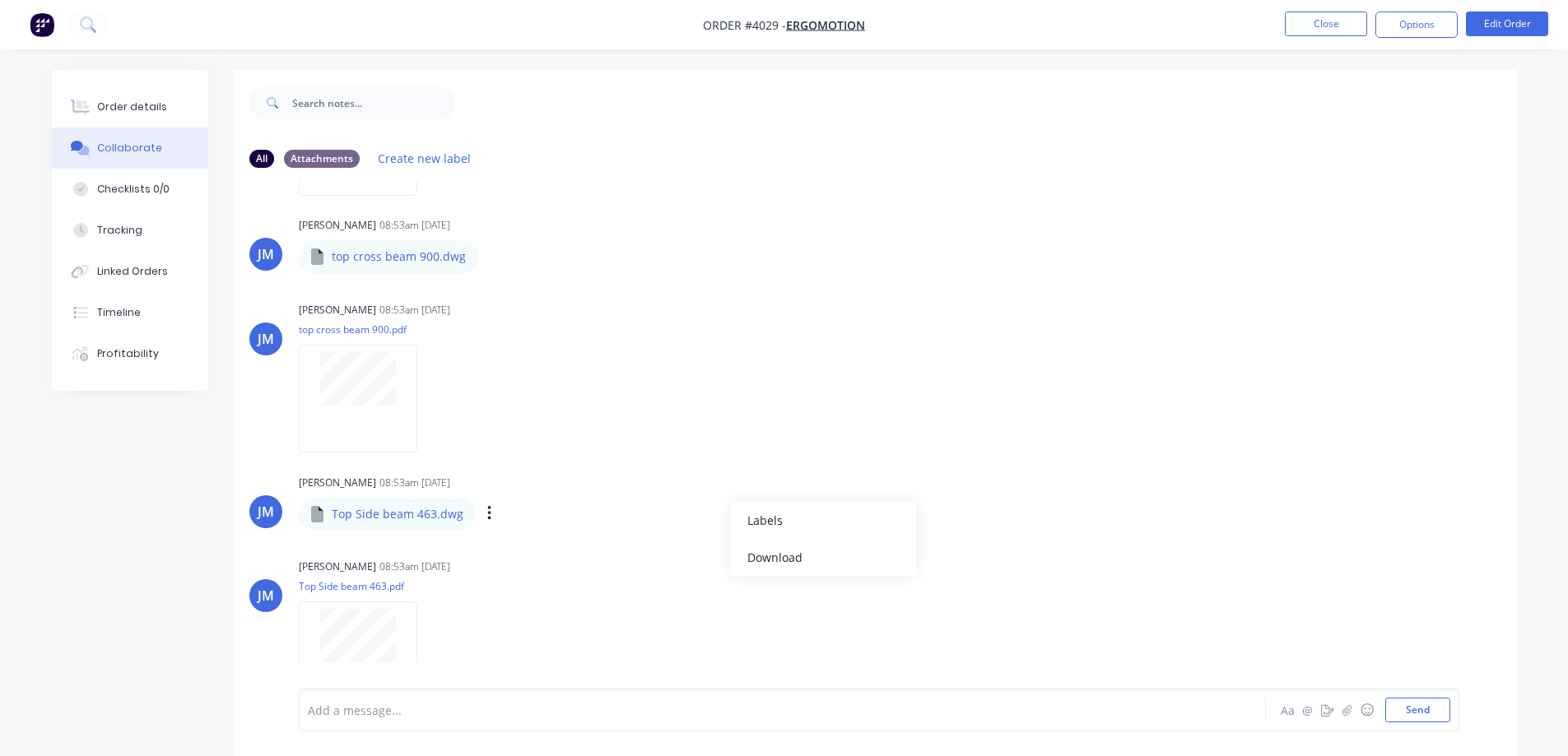
scroll to position [194, 0]
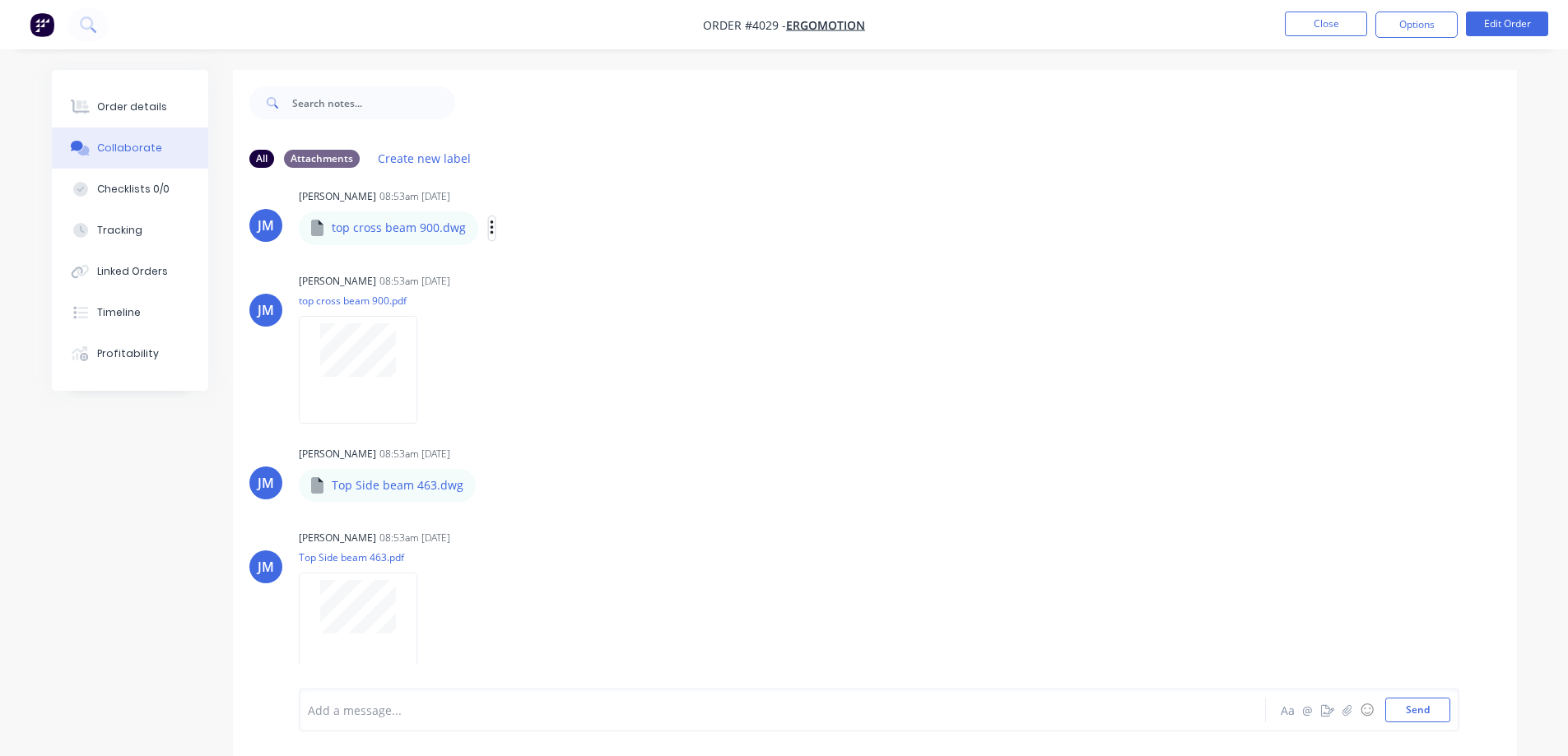
click at [490, 229] on icon "button" at bounding box center [491, 228] width 3 height 15
click at [490, 235] on icon "button" at bounding box center [491, 228] width 3 height 15
click at [490, 234] on icon "button" at bounding box center [491, 228] width 3 height 15
click at [480, 228] on div "top cross beam 900.dwg Labels Download" at bounding box center [480, 228] width 363 height 35
click at [490, 227] on icon "button" at bounding box center [492, 228] width 5 height 19
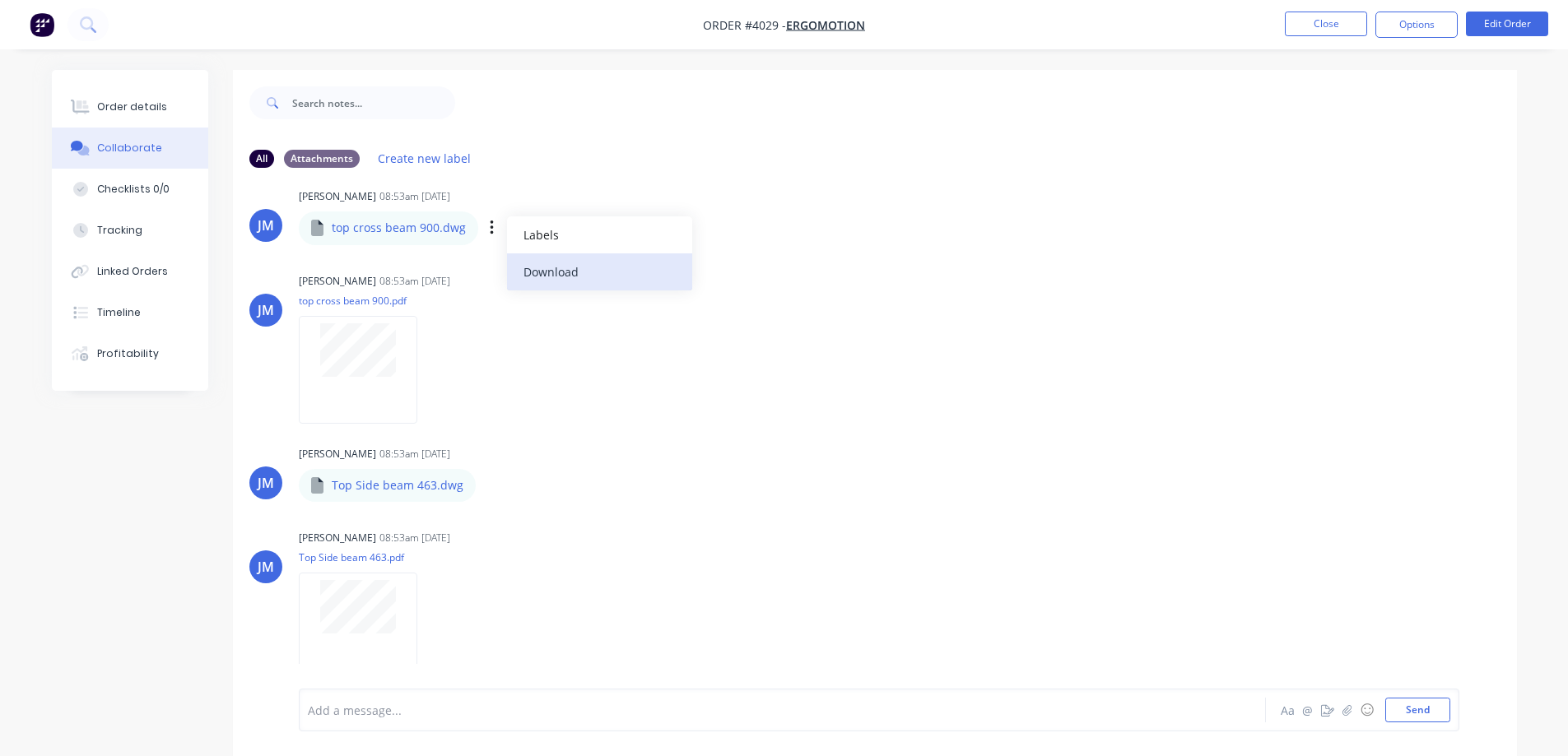
click at [526, 267] on button "Download" at bounding box center [599, 271] width 185 height 37
click at [429, 369] on icon "button" at bounding box center [432, 369] width 5 height 19
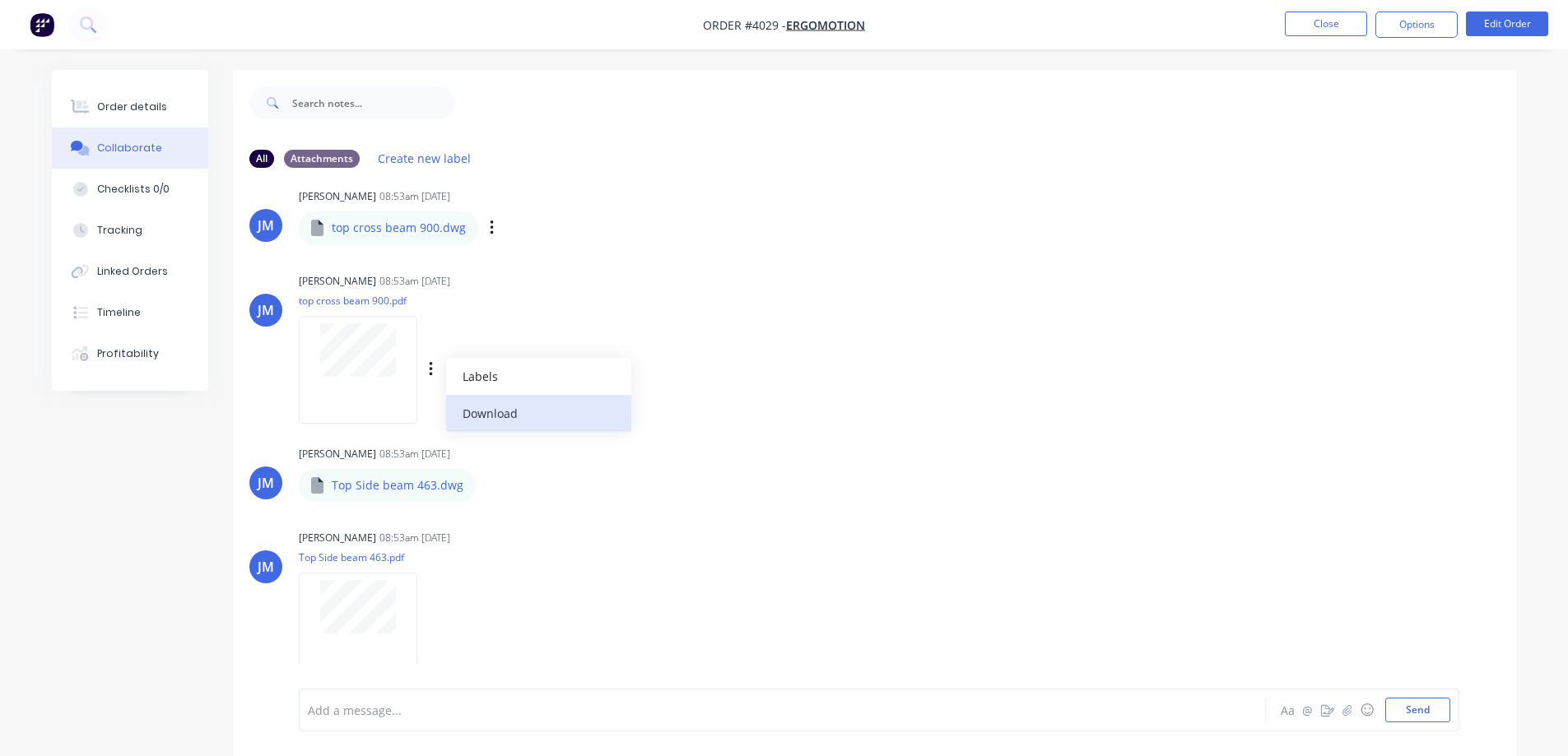
click at [476, 407] on button "Download" at bounding box center [539, 413] width 185 height 37
click at [487, 487] on icon "button" at bounding box center [490, 485] width 5 height 19
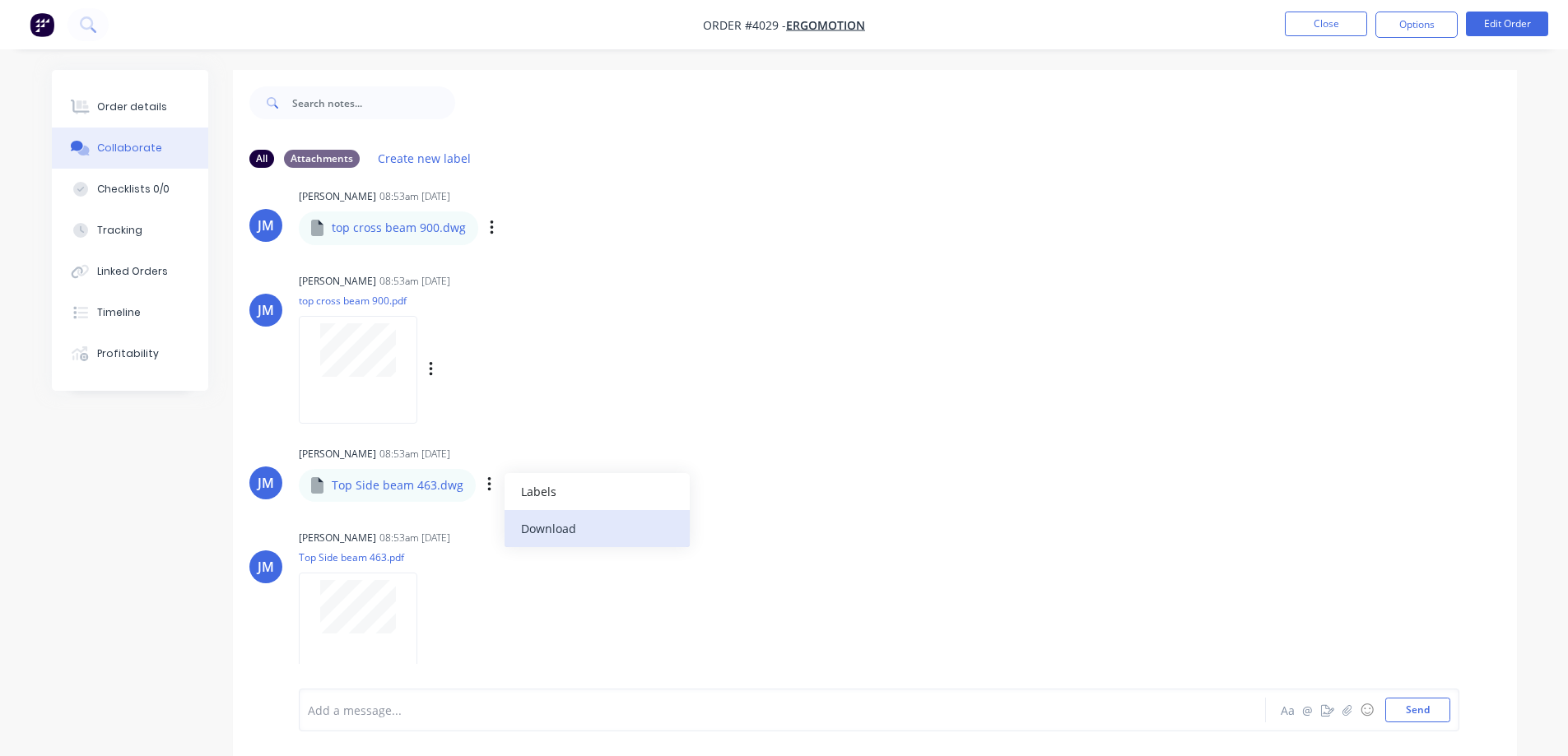
click at [530, 524] on button "Download" at bounding box center [597, 529] width 185 height 37
click at [432, 615] on button "button" at bounding box center [432, 627] width 7 height 24
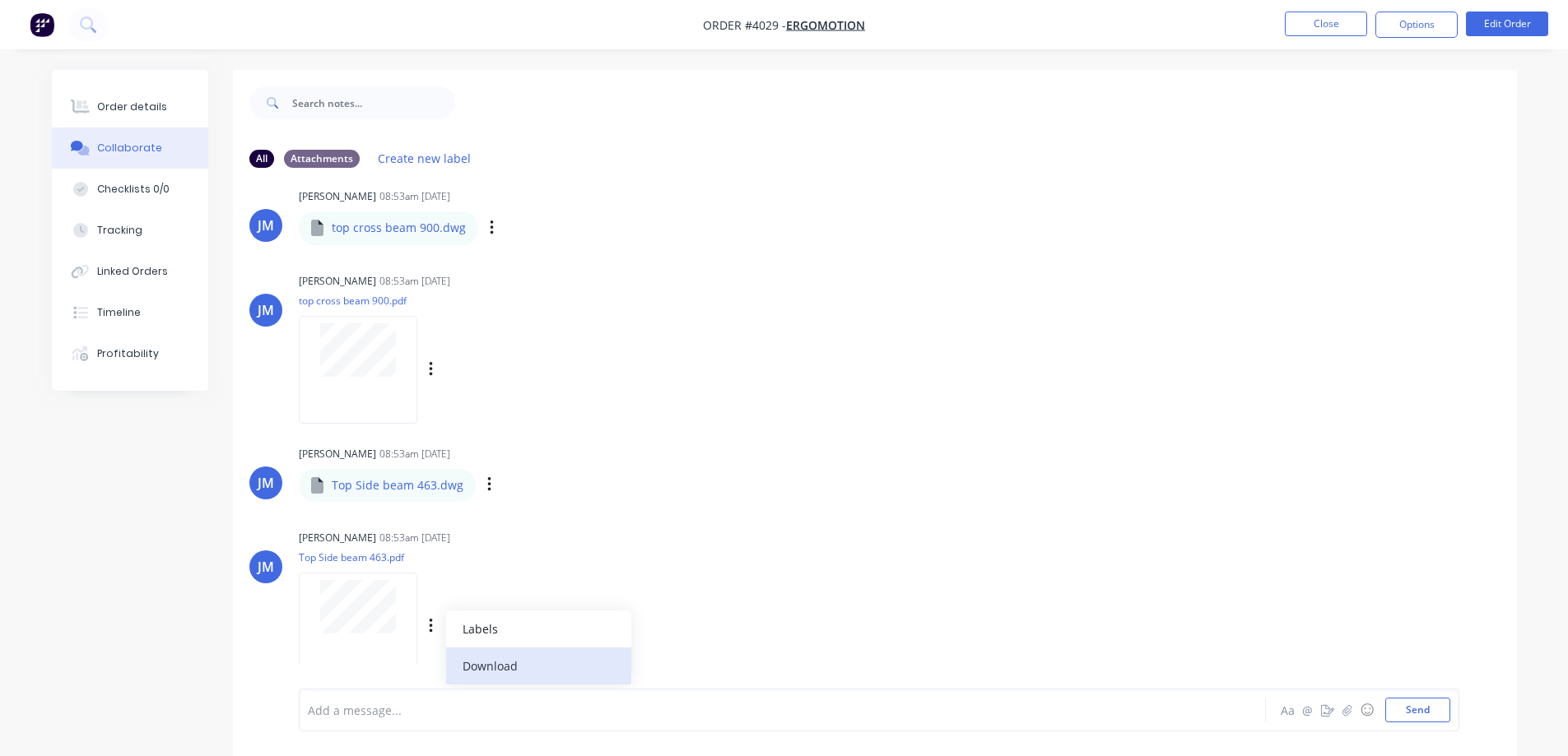
click at [466, 665] on button "Download" at bounding box center [539, 666] width 185 height 37
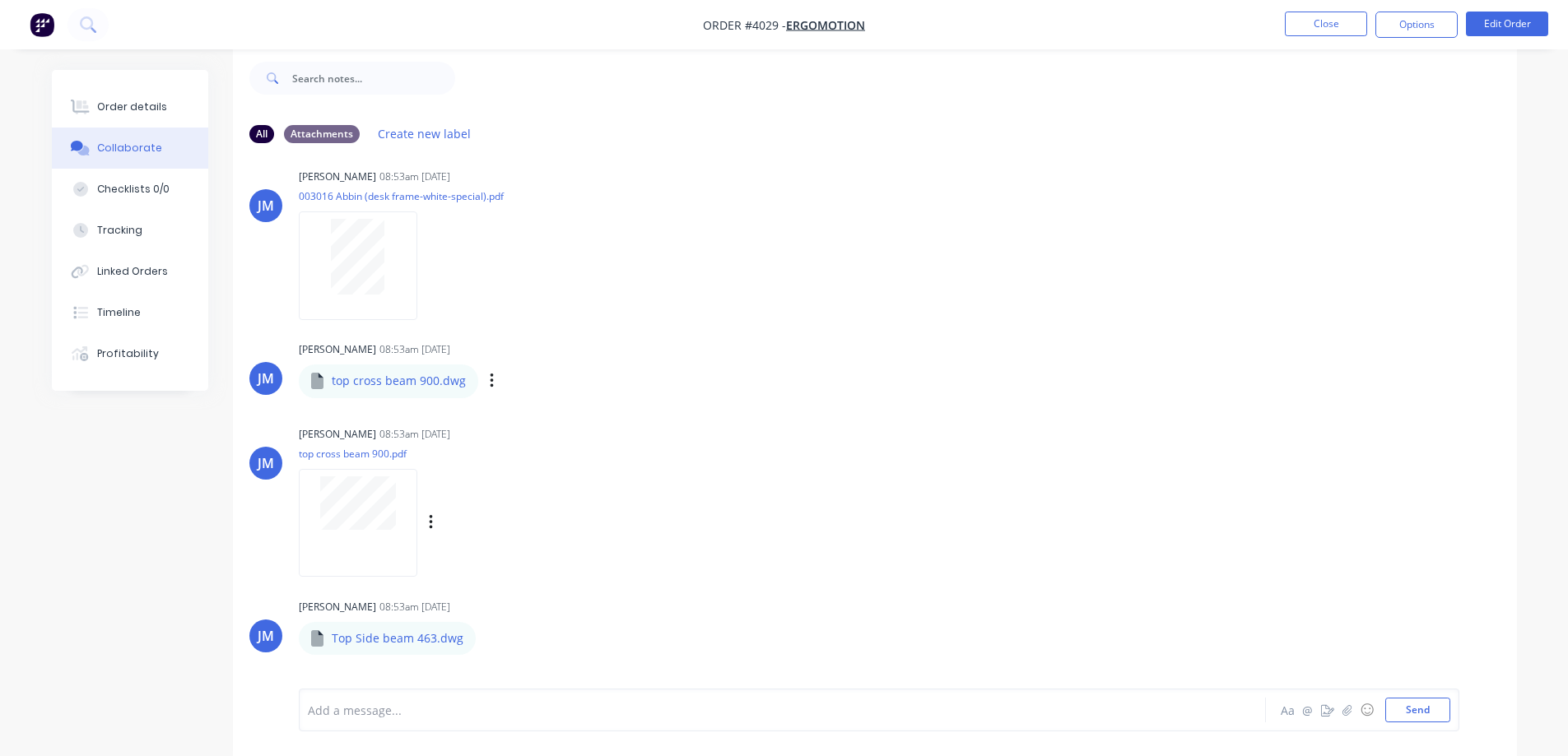
scroll to position [0, 0]
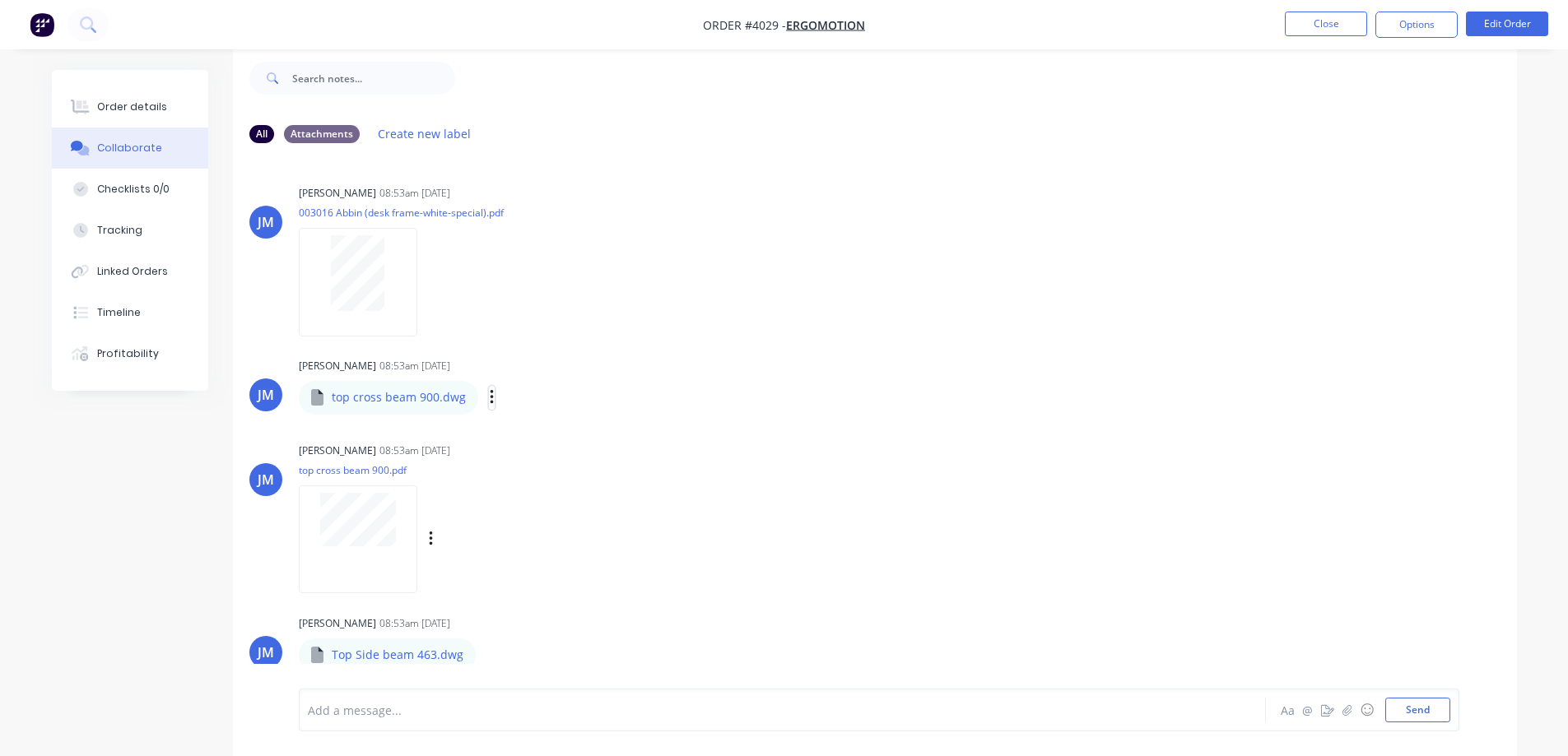
click at [490, 399] on icon "button" at bounding box center [492, 398] width 5 height 19
click at [545, 437] on button "Download" at bounding box center [599, 441] width 185 height 37
